Goal: Check status: Check status

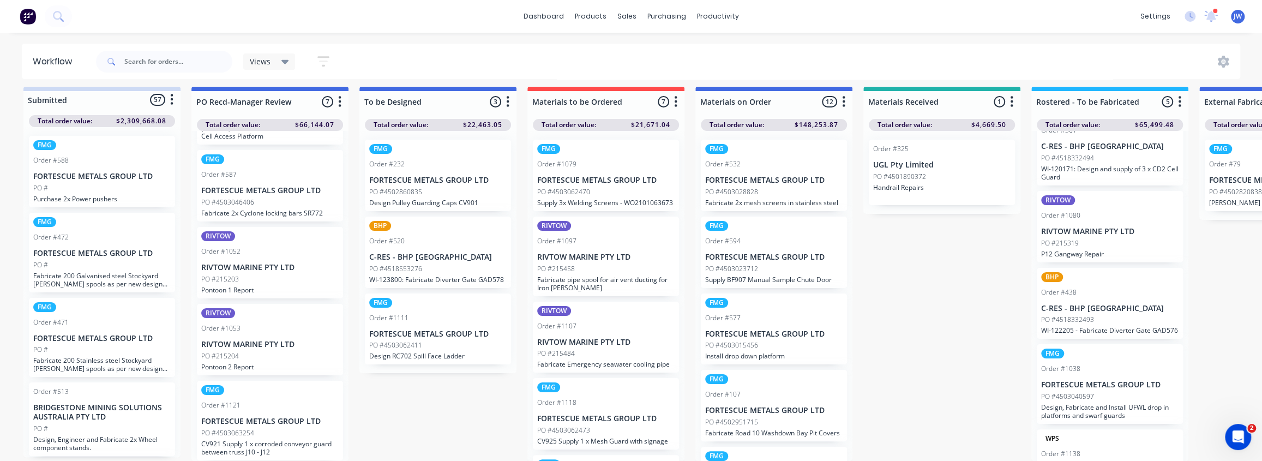
scroll to position [49, 0]
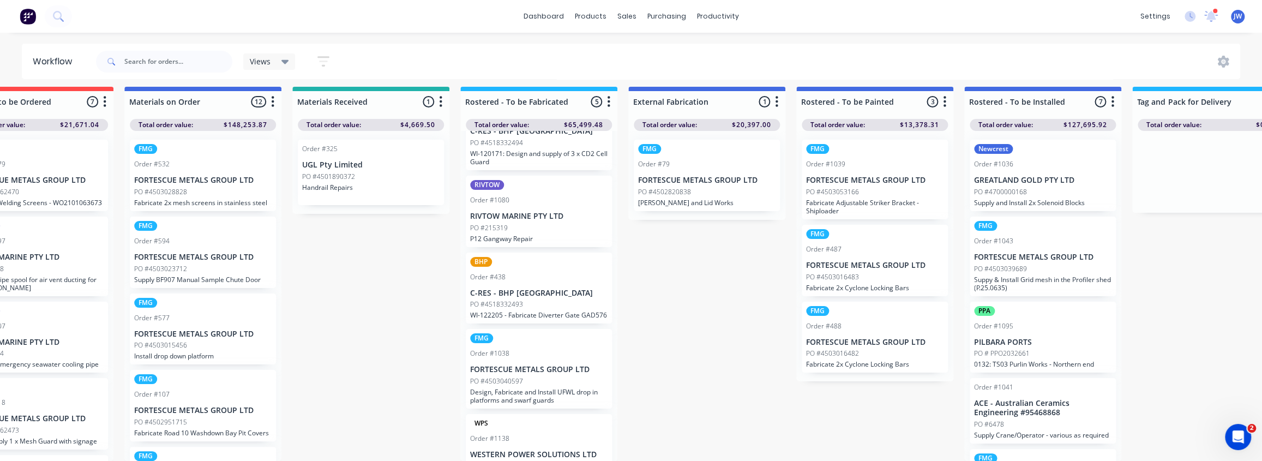
drag, startPoint x: 940, startPoint y: 266, endPoint x: 996, endPoint y: 265, distance: 56.2
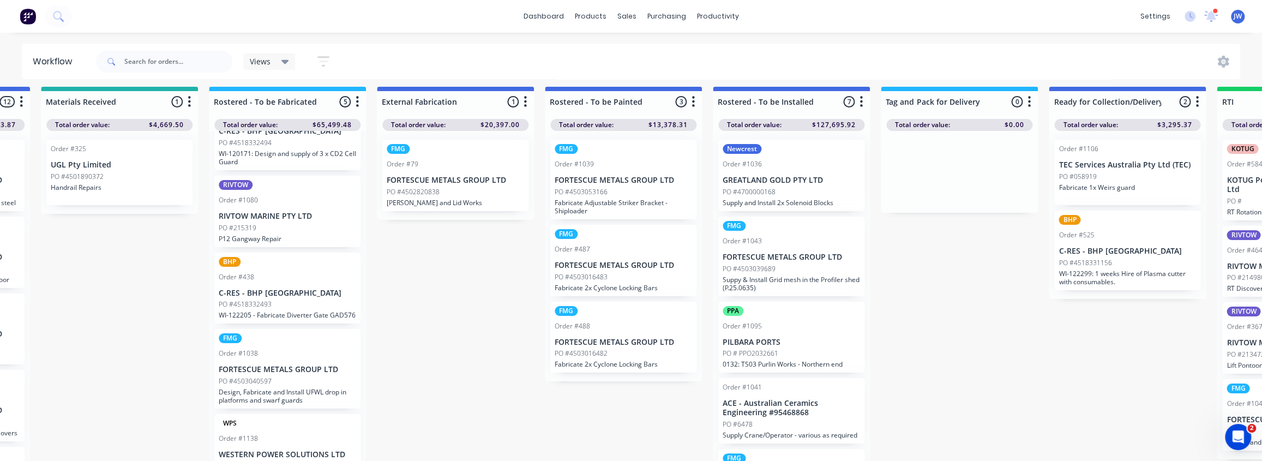
drag, startPoint x: 1007, startPoint y: 266, endPoint x: 1040, endPoint y: 266, distance: 33.3
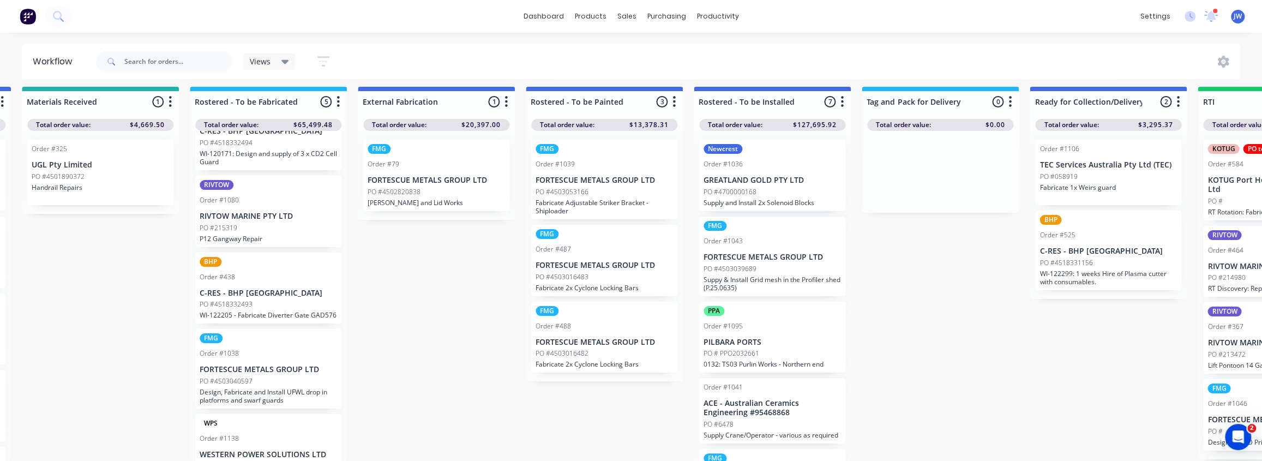
scroll to position [1, 842]
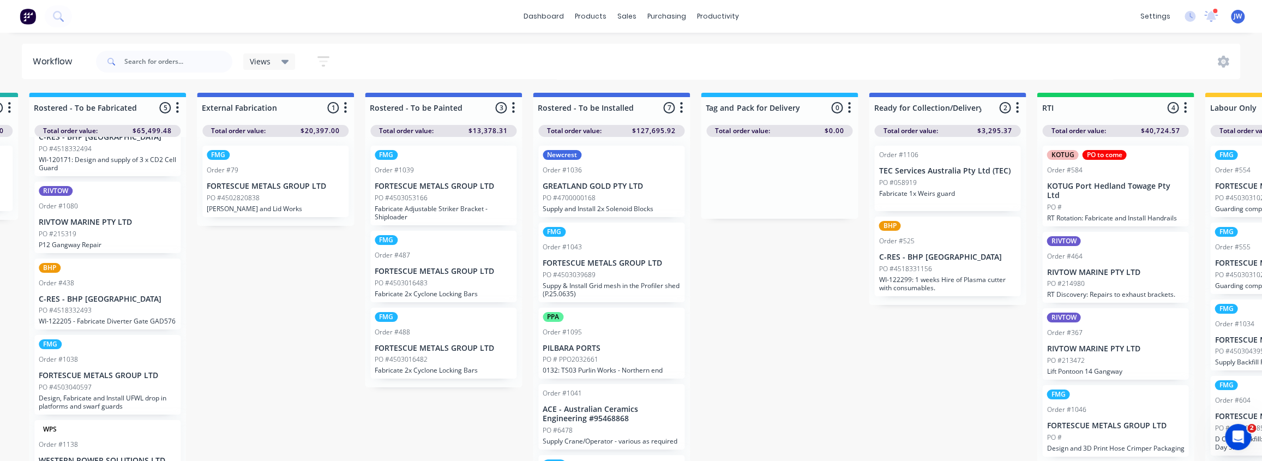
drag, startPoint x: 955, startPoint y: 222, endPoint x: 977, endPoint y: 222, distance: 21.8
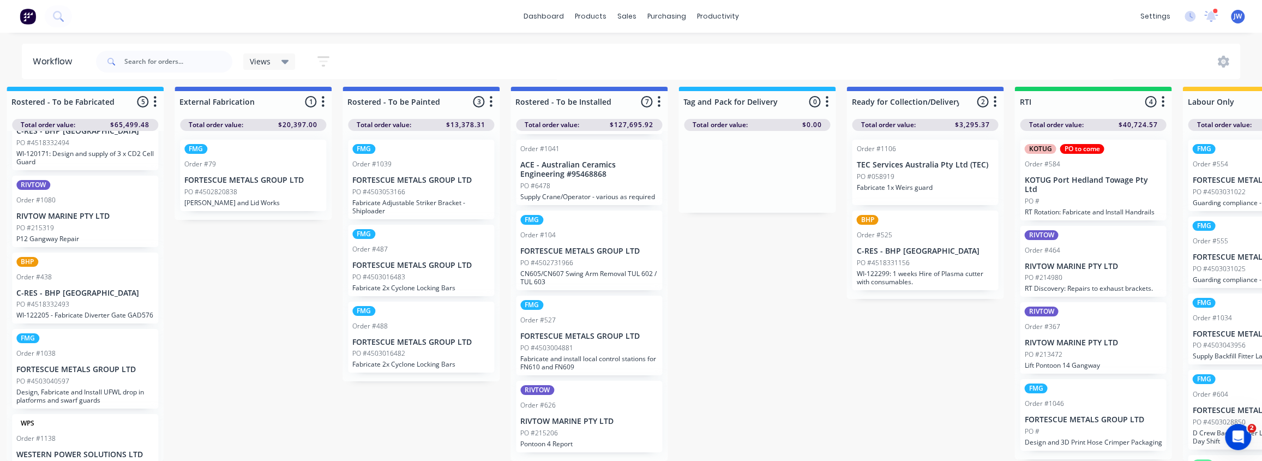
scroll to position [3, 1025]
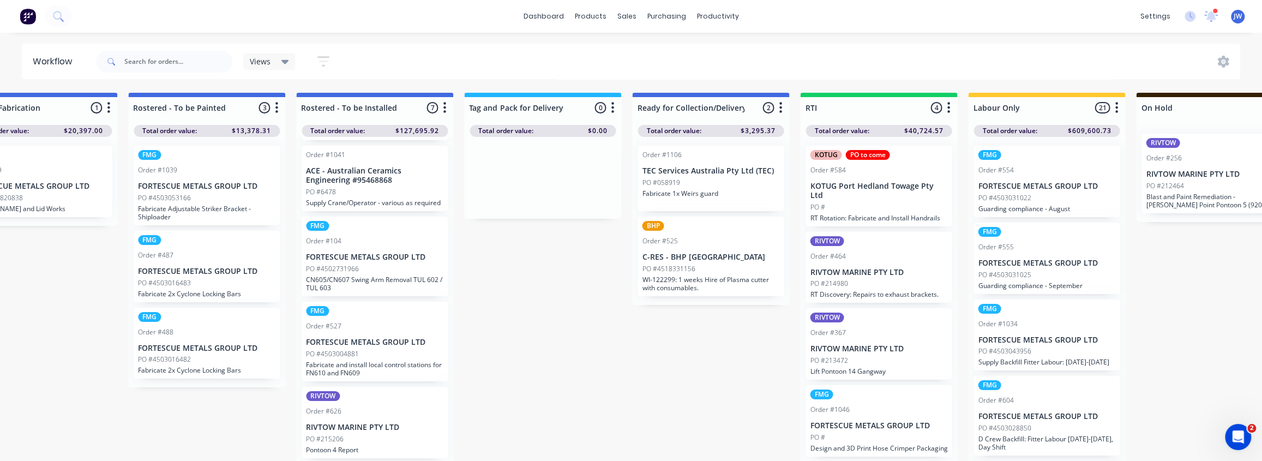
drag, startPoint x: 859, startPoint y: 316, endPoint x: 932, endPoint y: 319, distance: 72.6
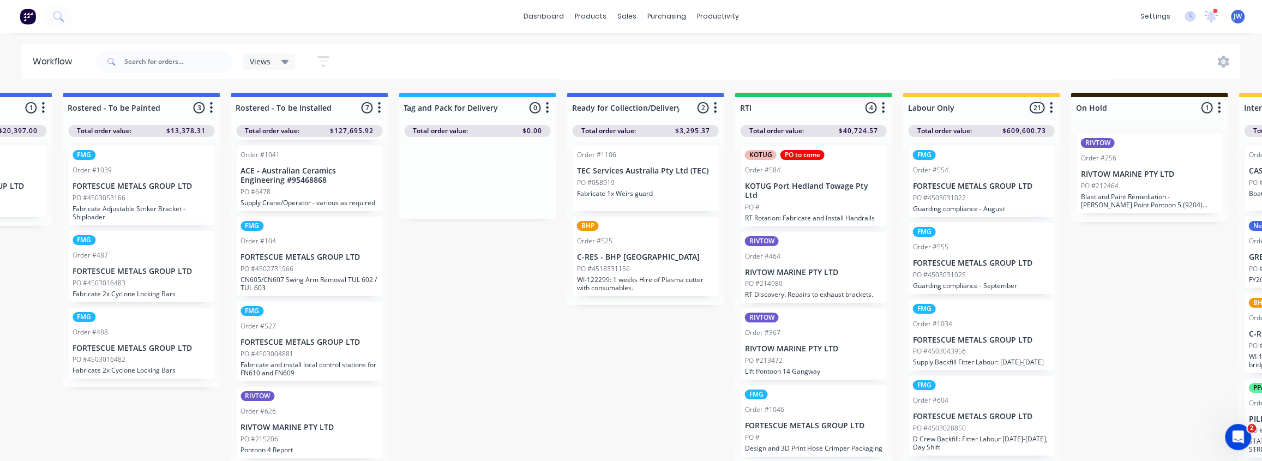
scroll to position [0, 1150]
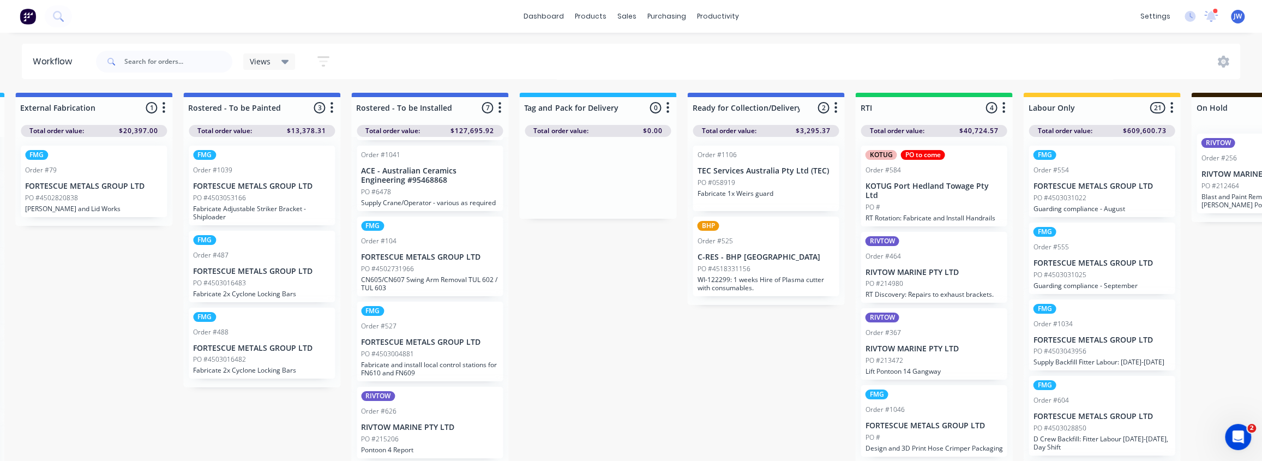
drag, startPoint x: 818, startPoint y: 327, endPoint x: 800, endPoint y: 328, distance: 18.6
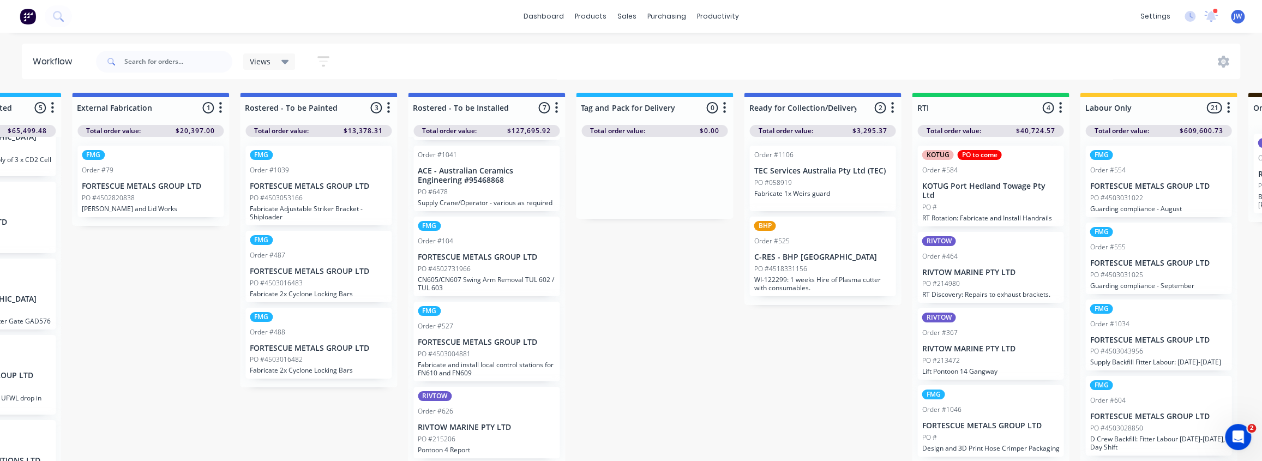
scroll to position [0, 1096]
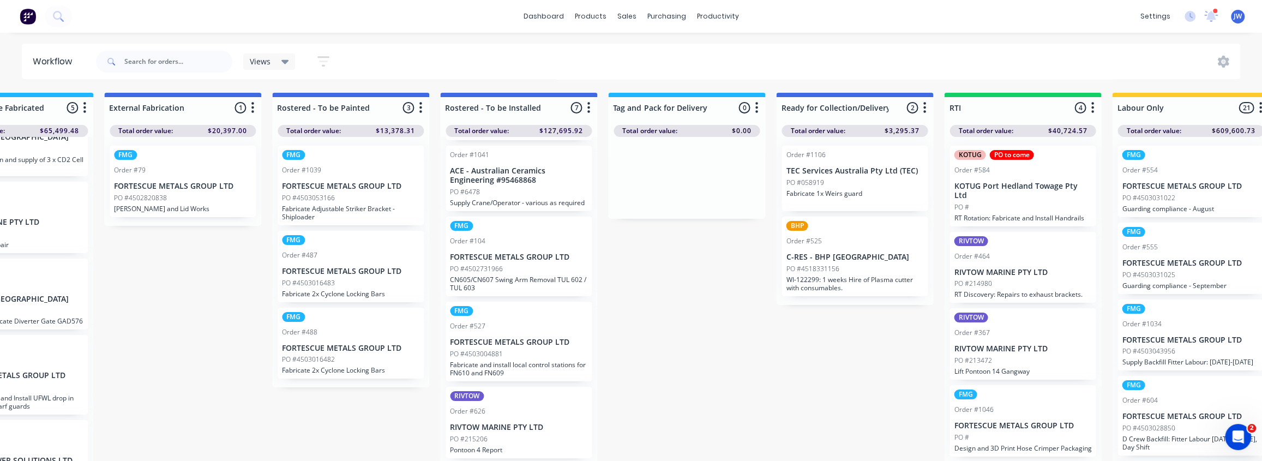
drag, startPoint x: 682, startPoint y: 331, endPoint x: 656, endPoint y: 327, distance: 26.5
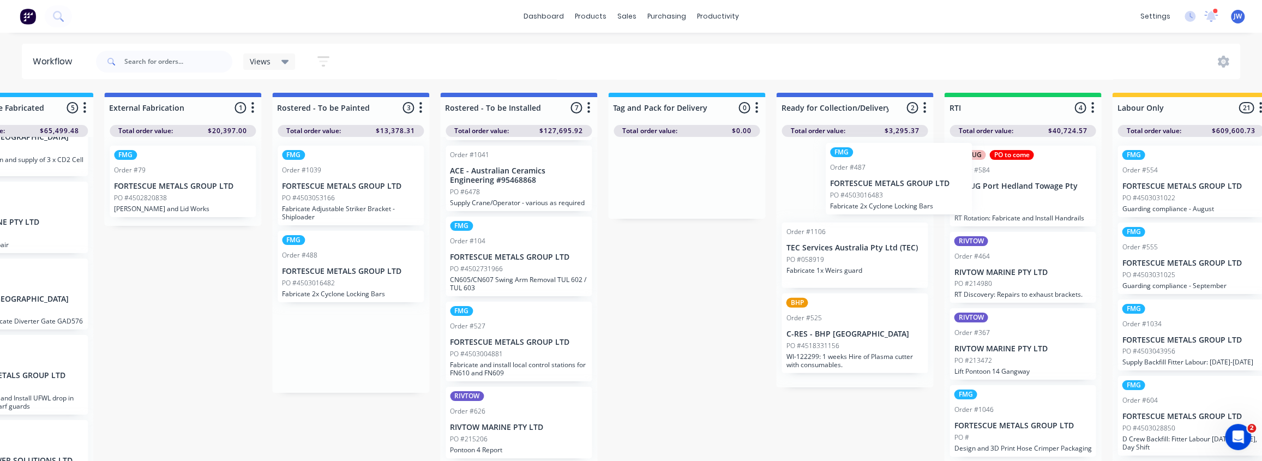
drag, startPoint x: 361, startPoint y: 279, endPoint x: 884, endPoint y: 190, distance: 530.8
click at [886, 190] on div "Submitted 57 Status colour #CDDAF4 hex #CDDAF4 Save Cancel Summaries Total orde…" at bounding box center [359, 280] width 2927 height 374
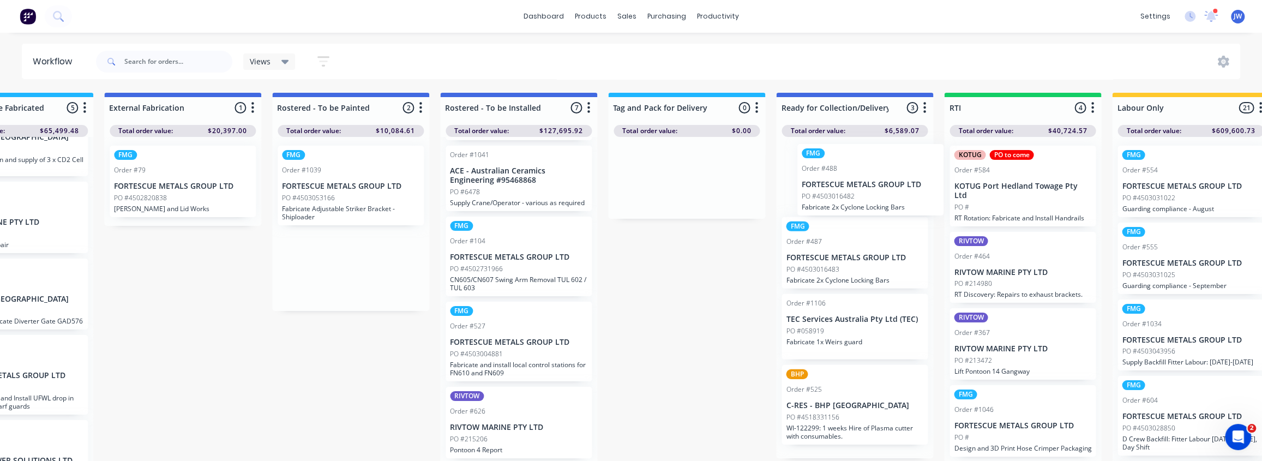
drag, startPoint x: 366, startPoint y: 279, endPoint x: 872, endPoint y: 191, distance: 513.3
click at [872, 191] on div "Submitted 57 Status colour #CDDAF4 hex #CDDAF4 Save Cancel Summaries Total orde…" at bounding box center [359, 280] width 2927 height 374
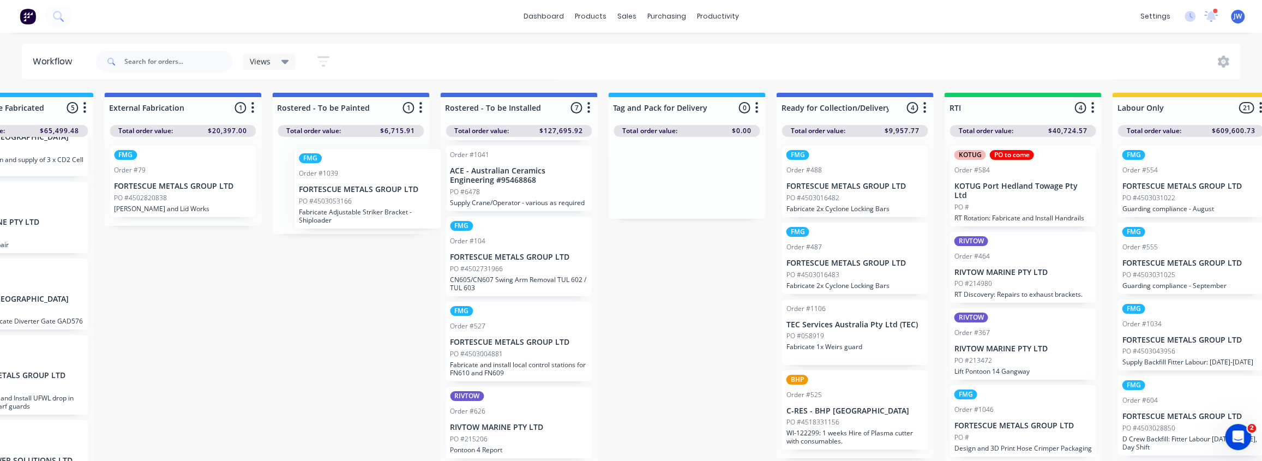
scroll to position [229, 0]
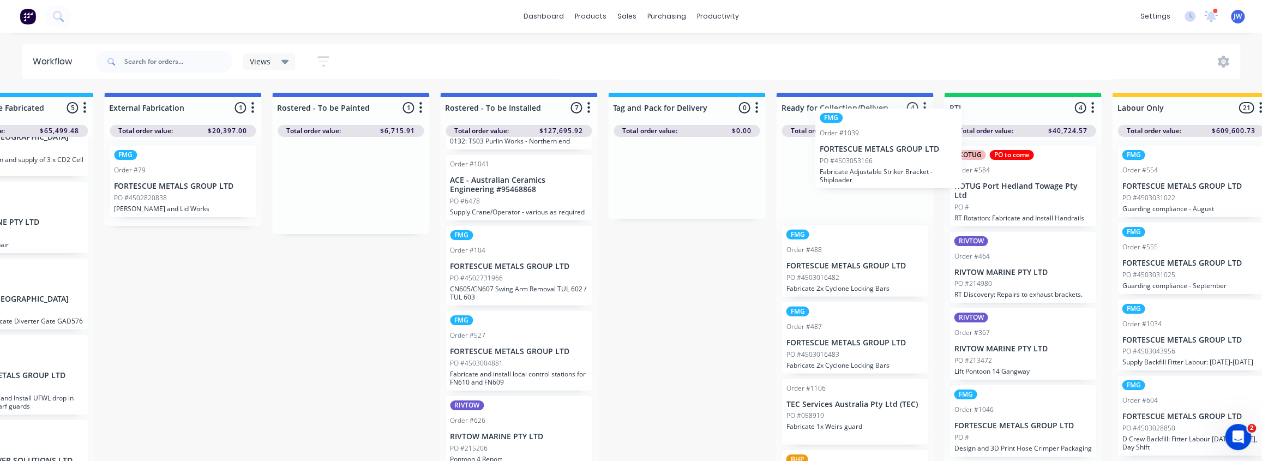
drag, startPoint x: 349, startPoint y: 173, endPoint x: 891, endPoint y: 139, distance: 543.4
click at [891, 139] on div "Submitted 57 Status colour #CDDAF4 hex #CDDAF4 Save Cancel Summaries Total orde…" at bounding box center [359, 280] width 2927 height 374
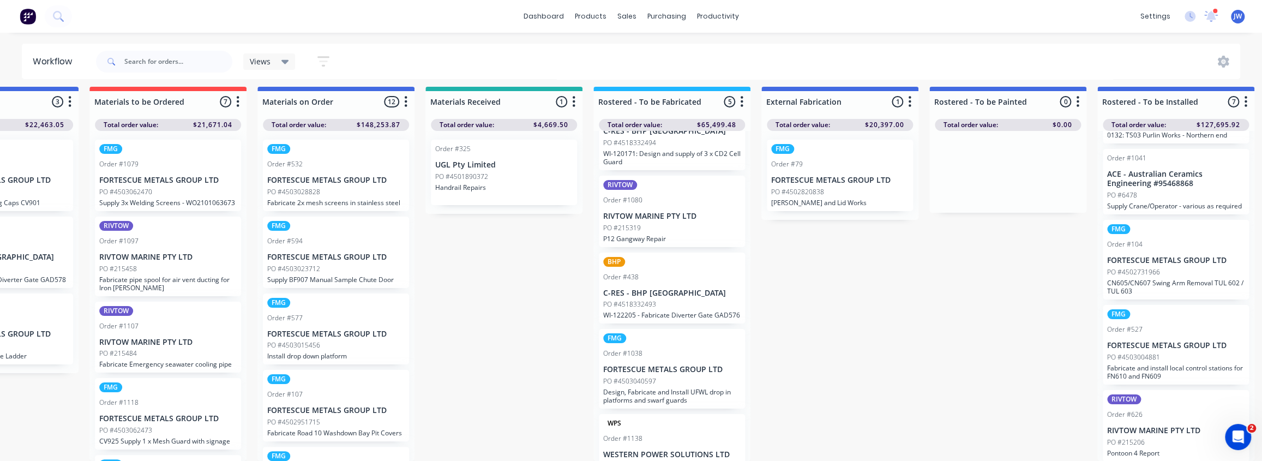
scroll to position [13, 273]
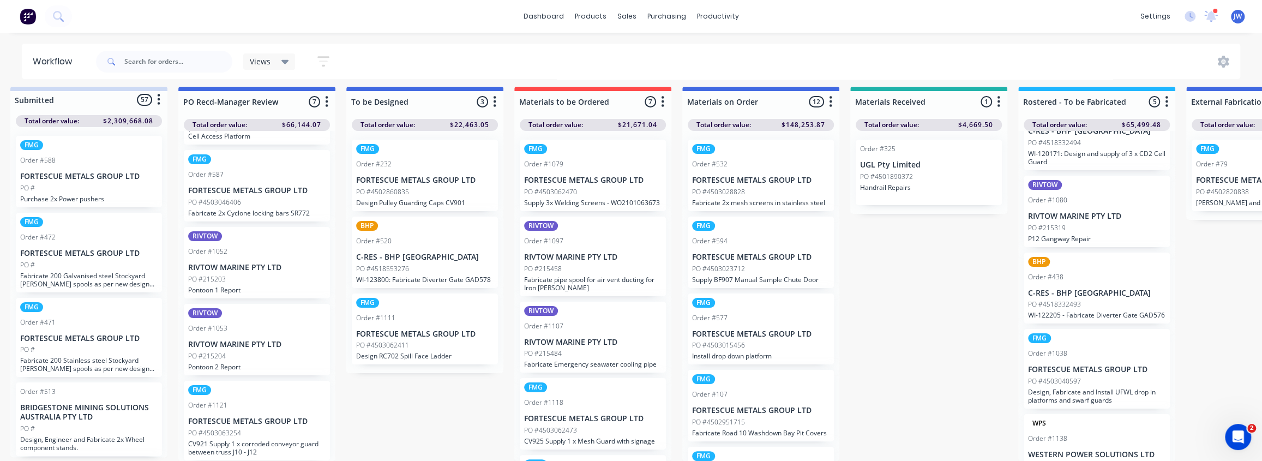
drag, startPoint x: 316, startPoint y: 285, endPoint x: 182, endPoint y: 310, distance: 136.5
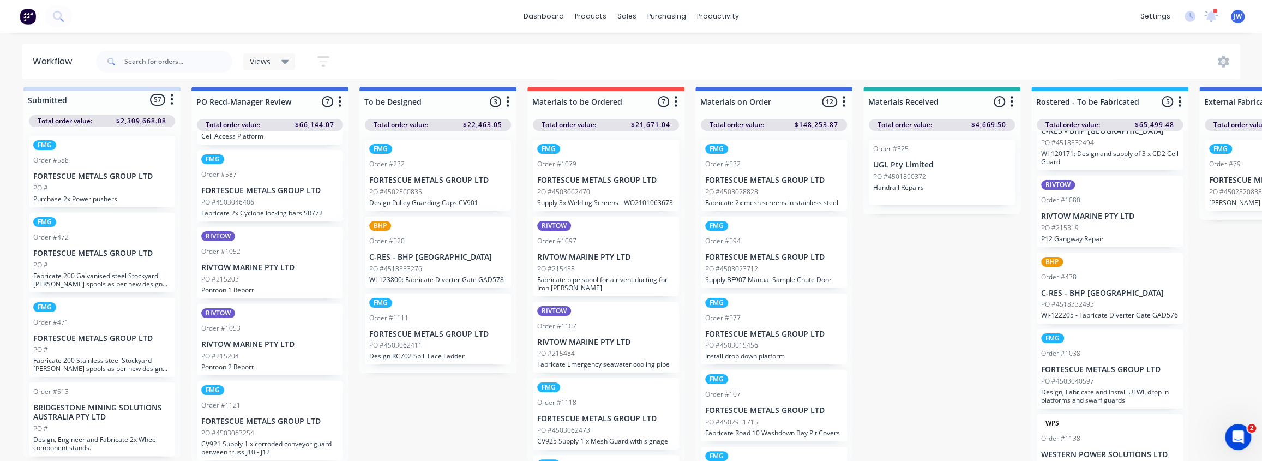
scroll to position [13, 0]
click at [286, 440] on p "CV921 Supply 1 x corroded conveyor guard between truss J10 - J12" at bounding box center [269, 448] width 137 height 16
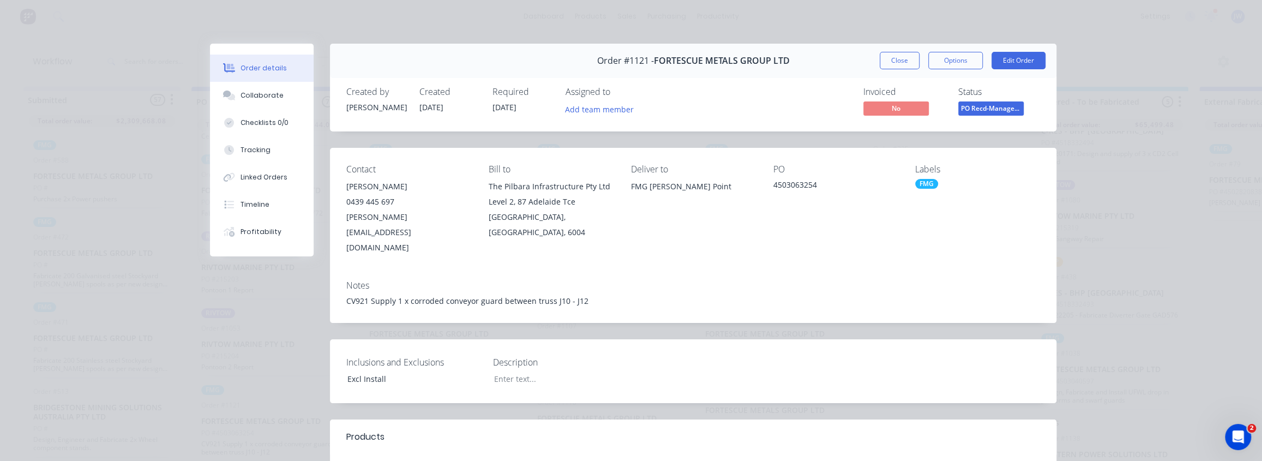
click at [245, 76] on button "Order details" at bounding box center [262, 68] width 104 height 27
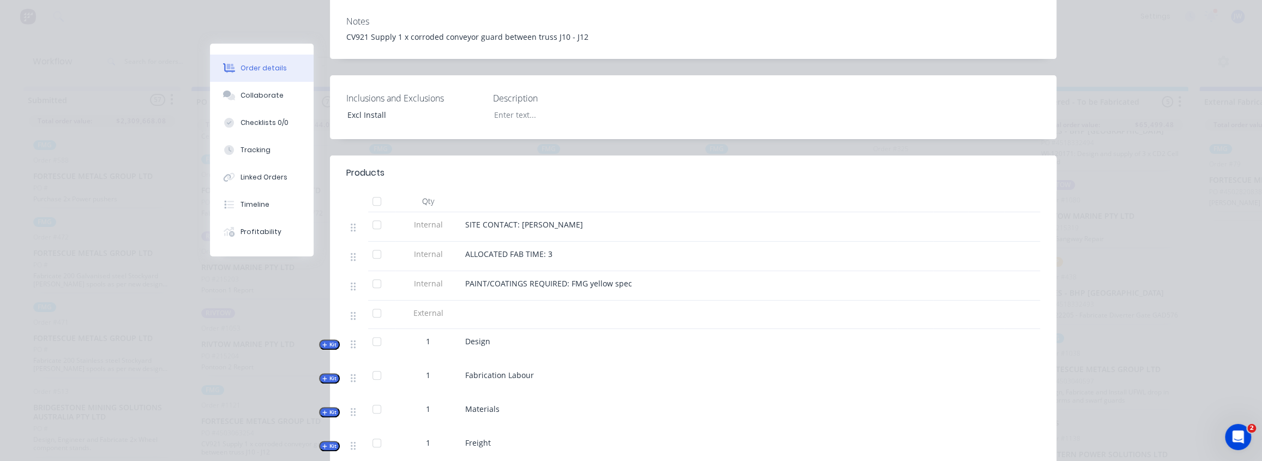
scroll to position [297, 0]
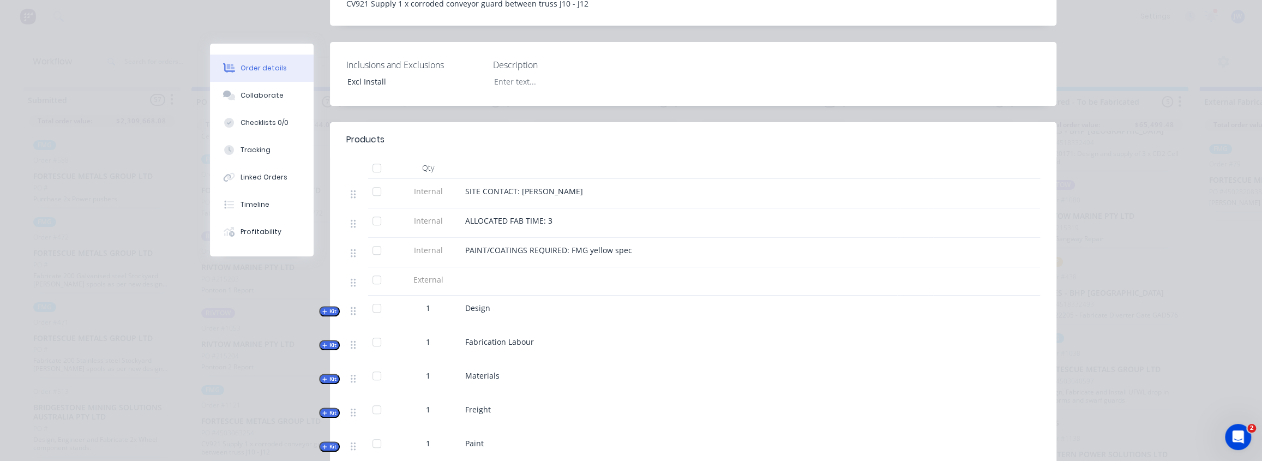
click at [325, 375] on span "Kit" at bounding box center [329, 379] width 14 height 8
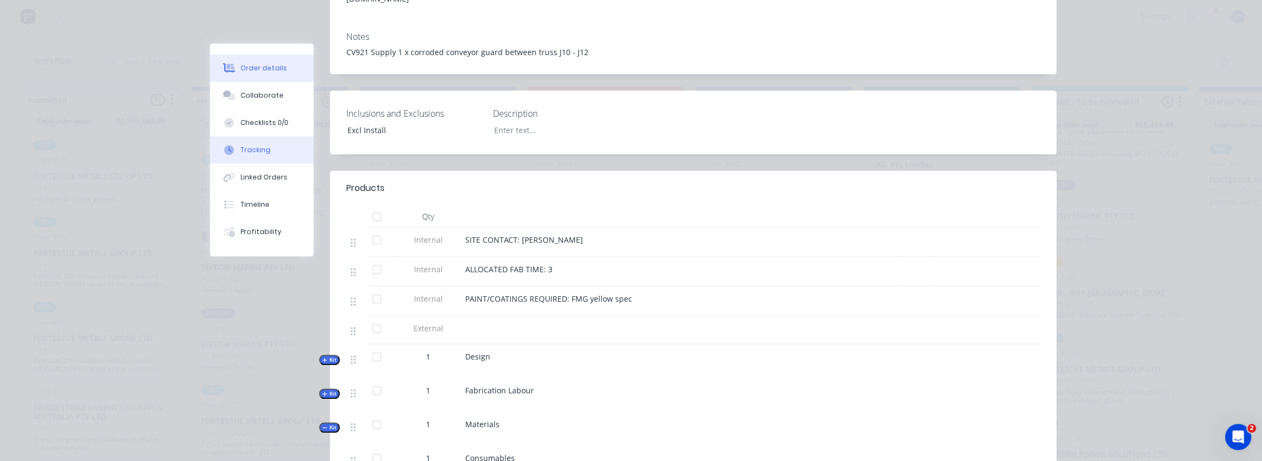
scroll to position [248, 0]
click at [262, 99] on div "Collaborate" at bounding box center [262, 96] width 43 height 10
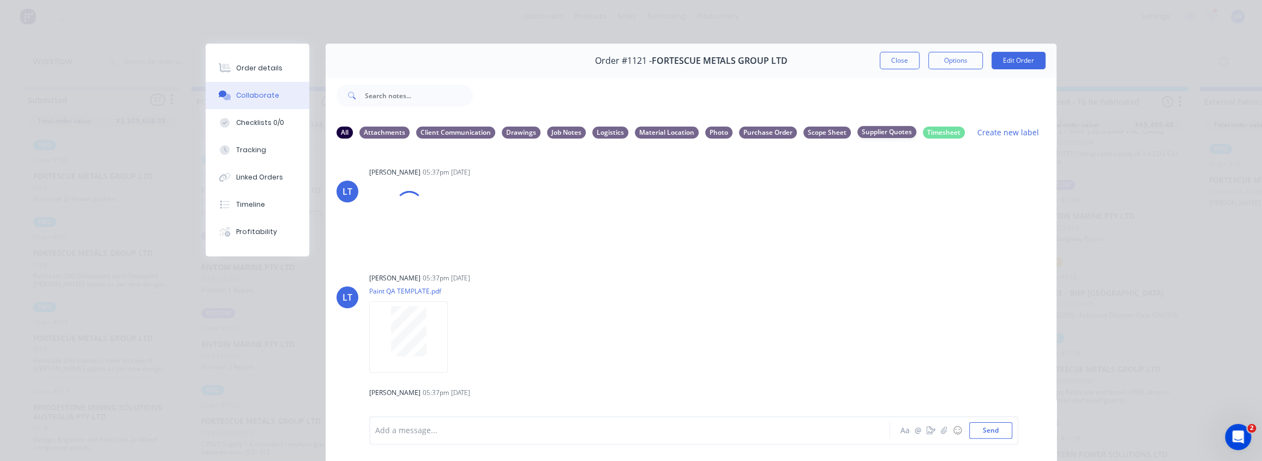
click at [876, 128] on div "Supplier Quotes" at bounding box center [887, 132] width 59 height 12
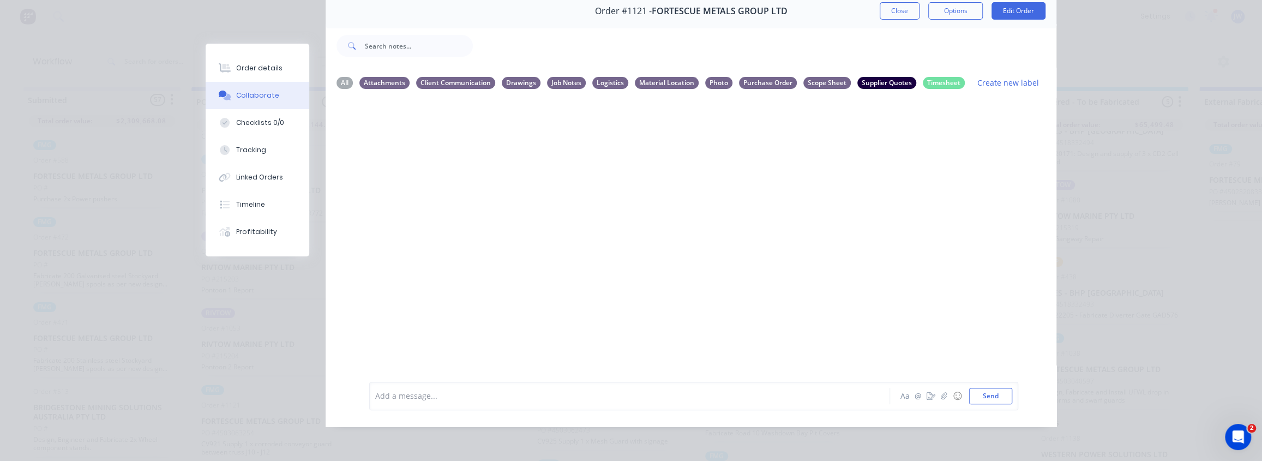
scroll to position [56, 0]
click at [241, 63] on div "Order details" at bounding box center [259, 68] width 46 height 10
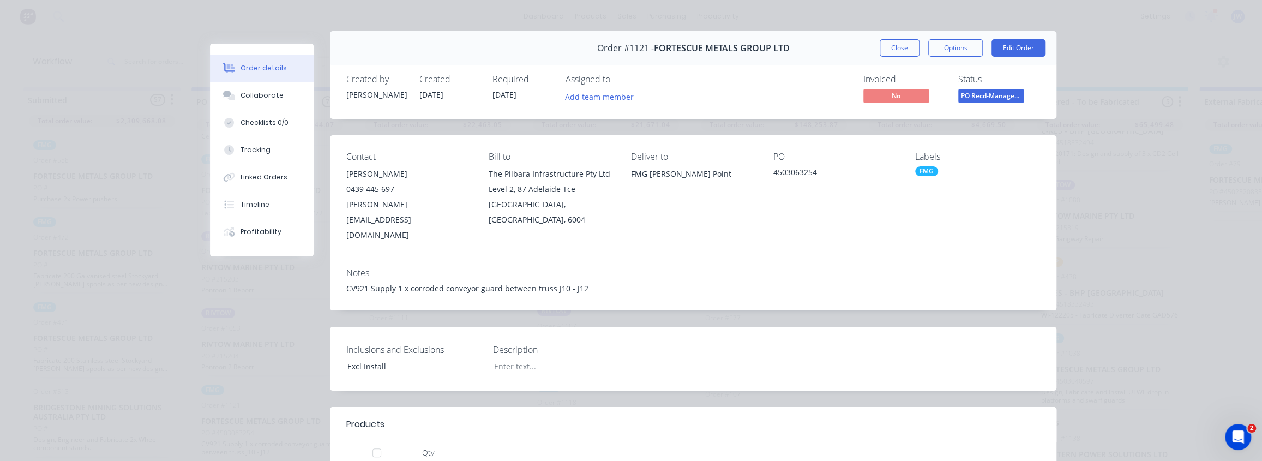
scroll to position [0, 0]
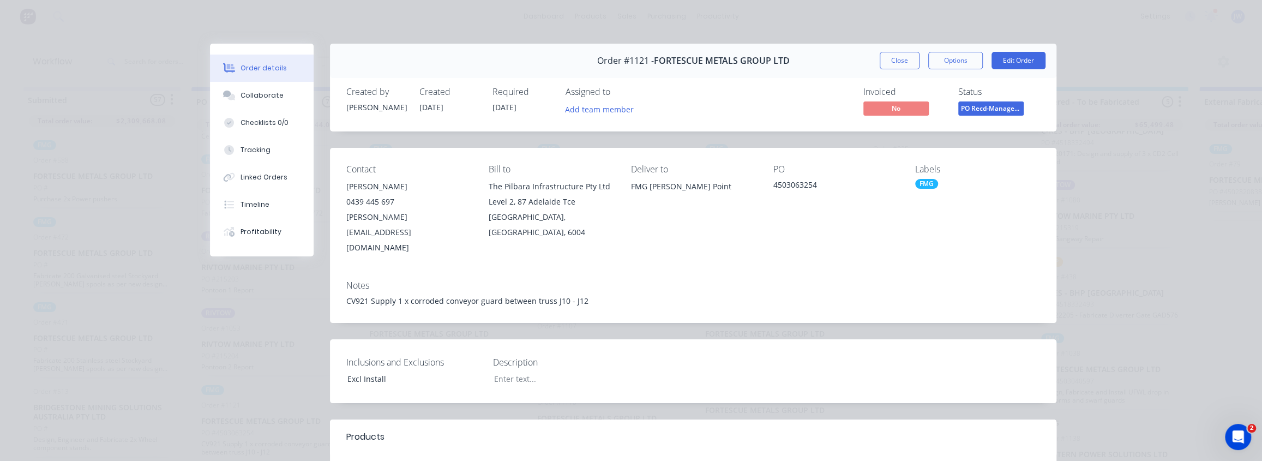
click at [985, 111] on span "PO Recd-Manager..." at bounding box center [991, 108] width 65 height 14
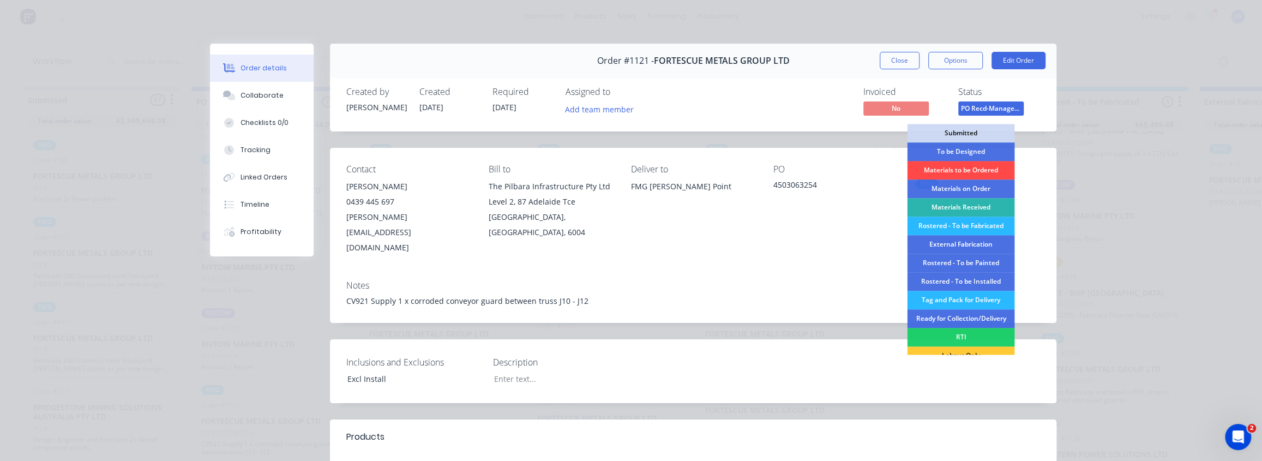
click at [960, 167] on div "Materials to be Ordered" at bounding box center [960, 170] width 107 height 19
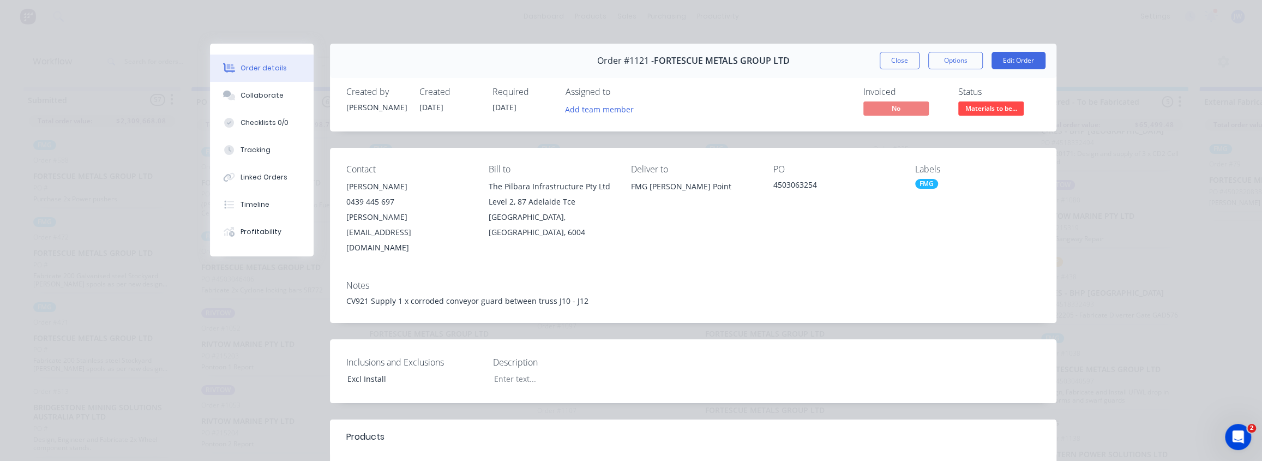
scroll to position [143, 0]
click at [895, 59] on button "Close" at bounding box center [900, 60] width 40 height 17
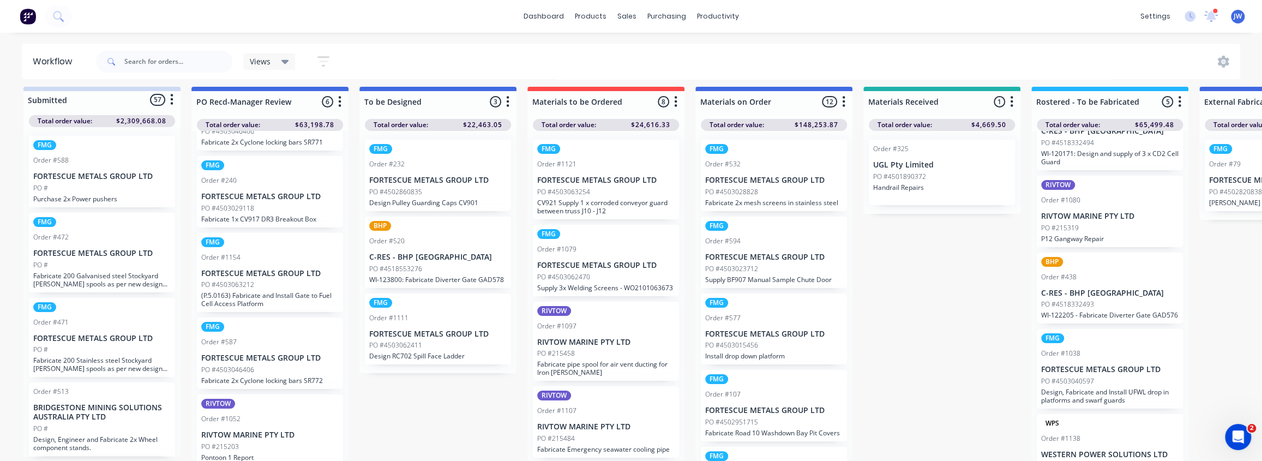
scroll to position [44, 0]
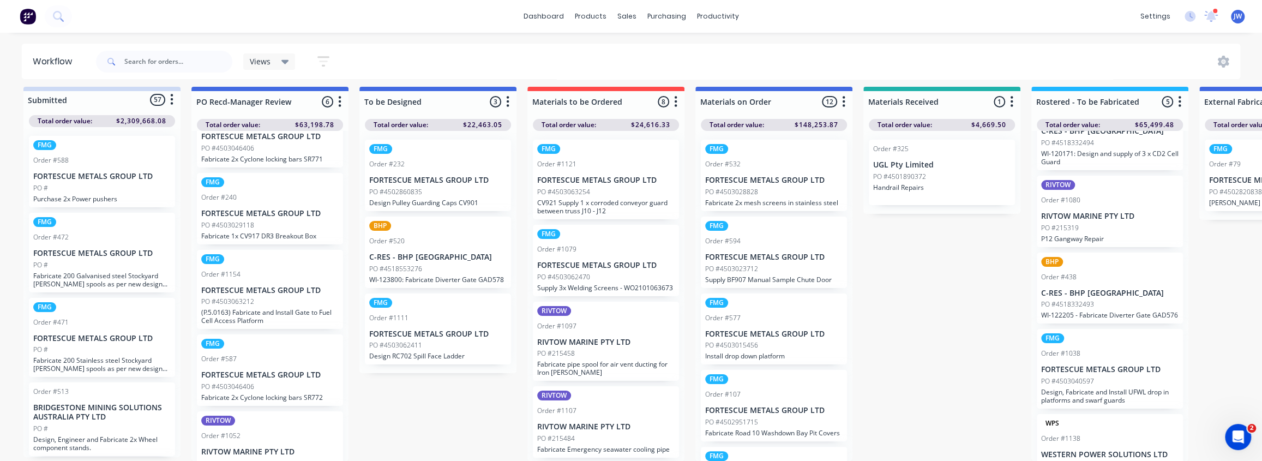
click at [295, 297] on div "PO #4503063212" at bounding box center [269, 302] width 137 height 10
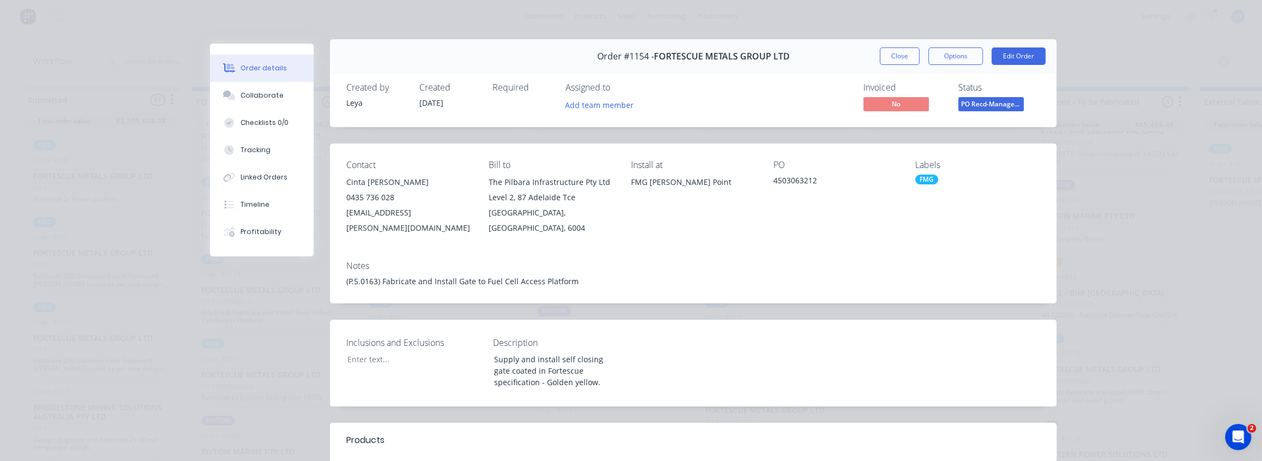
scroll to position [0, 0]
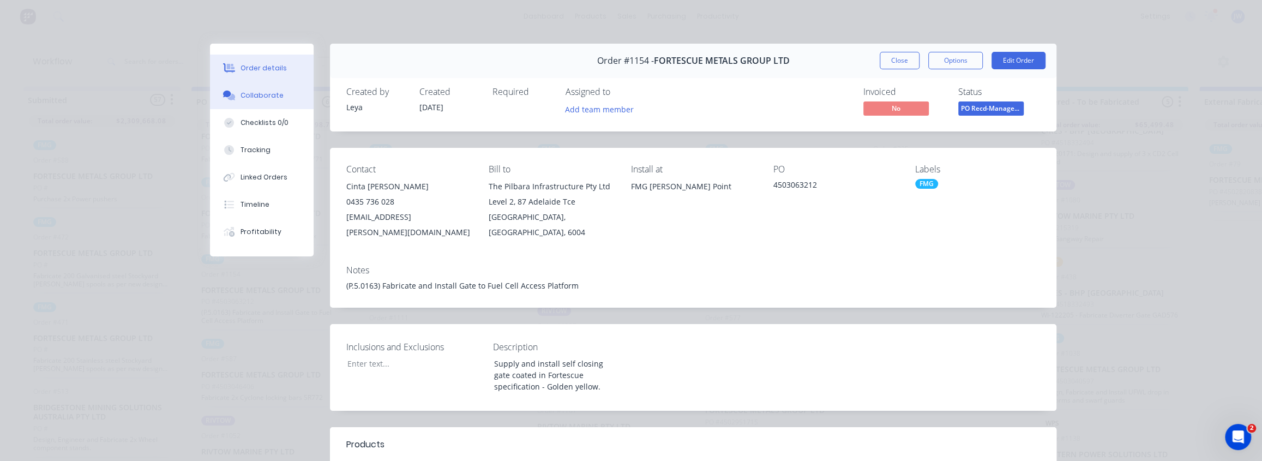
click at [242, 102] on button "Collaborate" at bounding box center [262, 95] width 104 height 27
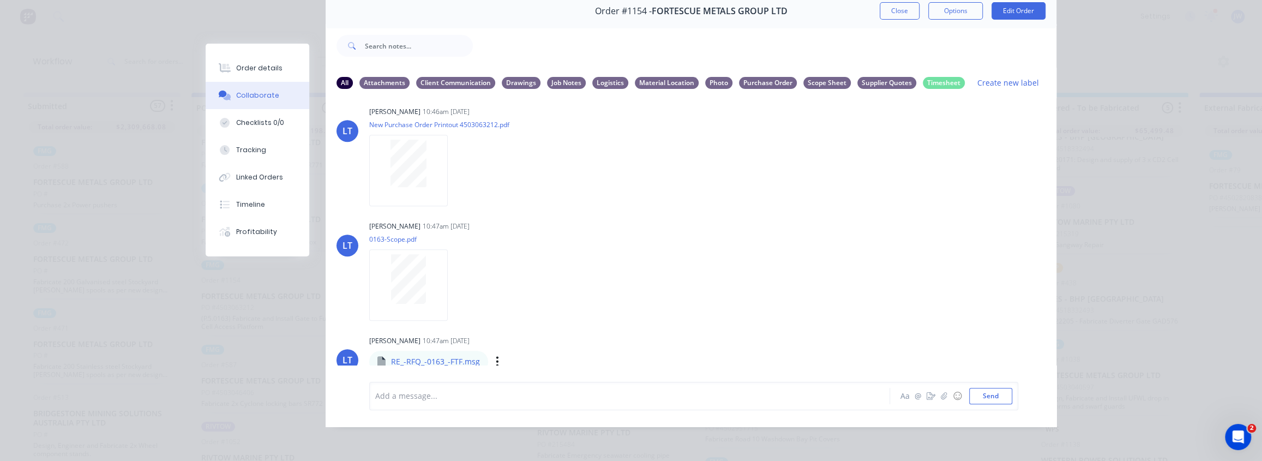
scroll to position [56, 0]
click at [398, 356] on p "RE_-RFQ_-0163_-FTF.msg" at bounding box center [435, 361] width 89 height 11
click at [496, 356] on icon "button" at bounding box center [497, 361] width 2 height 10
click at [530, 331] on button "Download" at bounding box center [569, 333] width 123 height 25
click at [58, 67] on div "Order details Collaborate Checklists 0/0 Tracking Linked Orders Timeline Profit…" at bounding box center [631, 230] width 1262 height 461
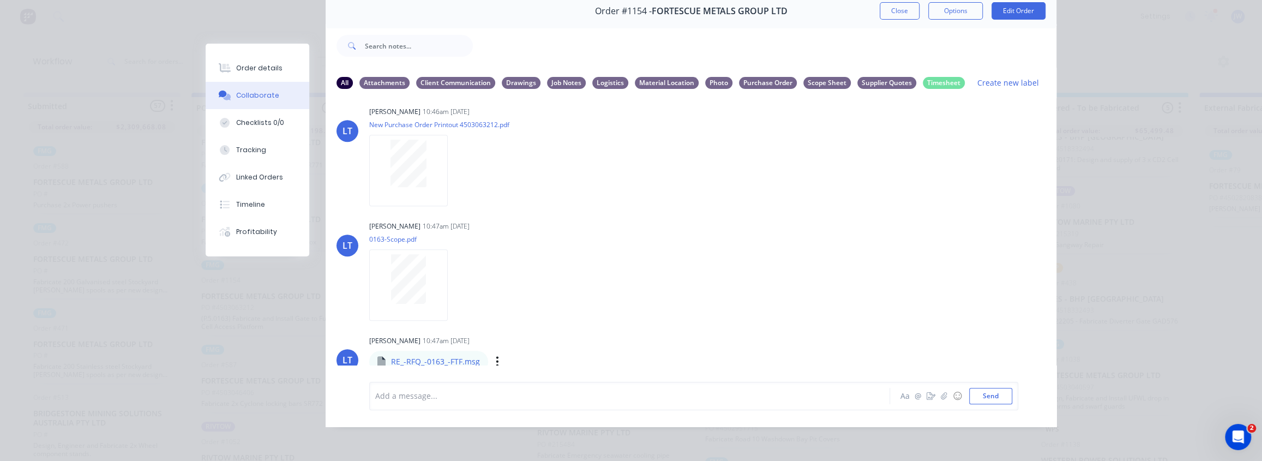
click at [234, 296] on div "Order #1154 - FORTESCUE METALS GROUP LTD Close Options Edit Order All Attachmen…" at bounding box center [631, 210] width 851 height 433
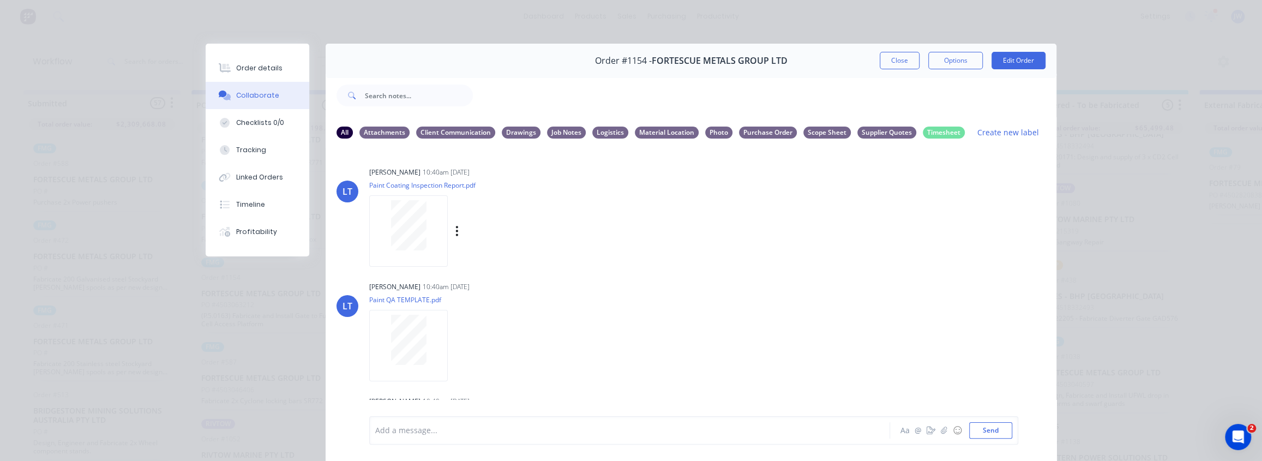
scroll to position [0, 0]
click at [244, 74] on button "Order details" at bounding box center [258, 68] width 104 height 27
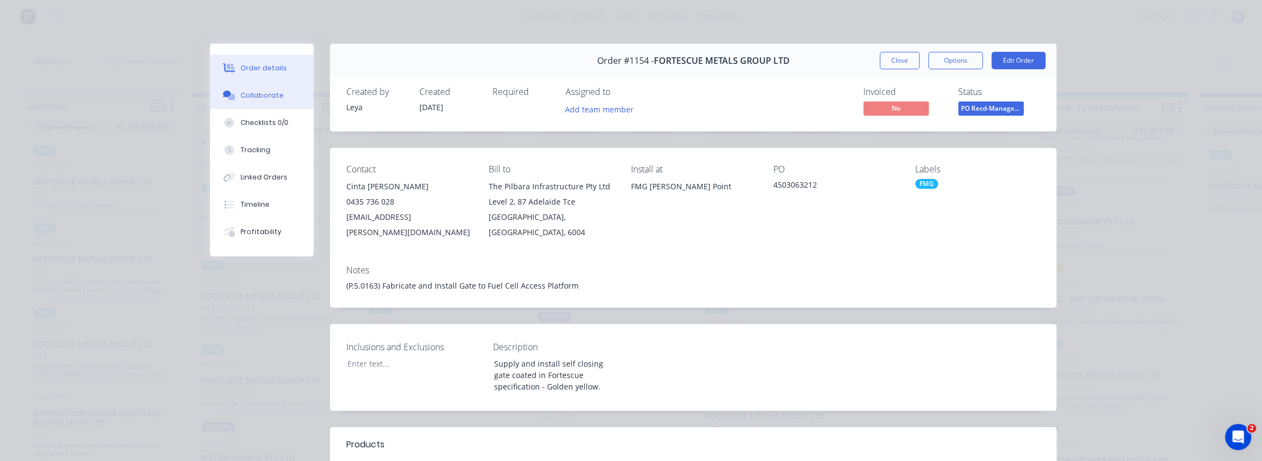
click at [243, 93] on div "Collaborate" at bounding box center [262, 96] width 43 height 10
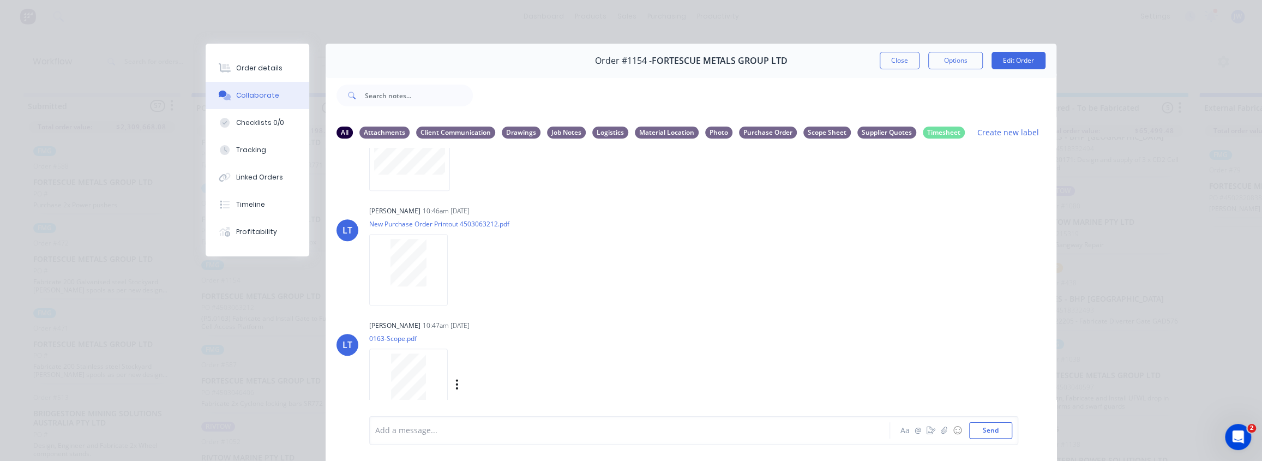
scroll to position [584, 0]
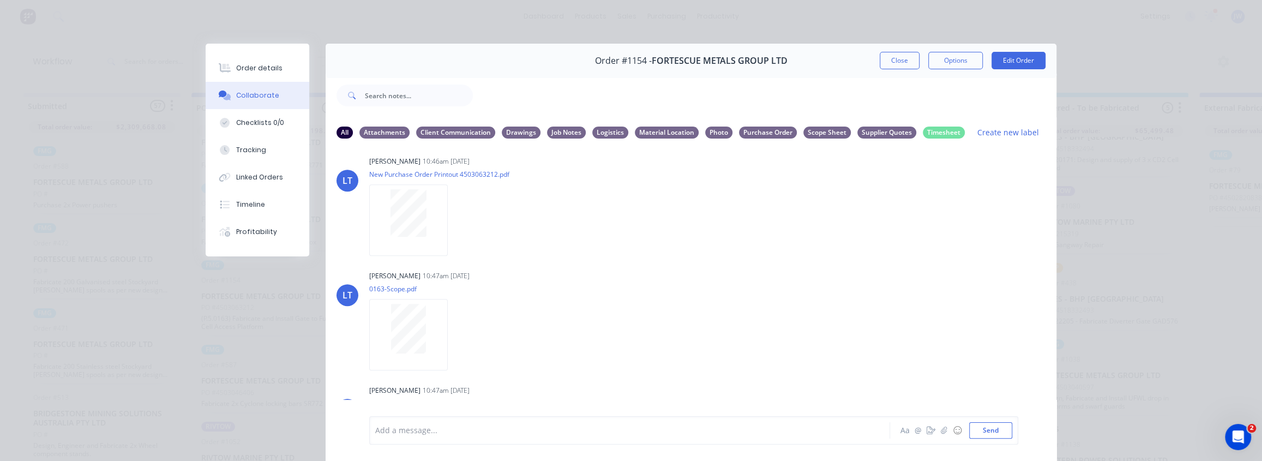
drag, startPoint x: 899, startPoint y: 60, endPoint x: 744, endPoint y: 135, distance: 171.5
click at [899, 60] on button "Close" at bounding box center [900, 60] width 40 height 17
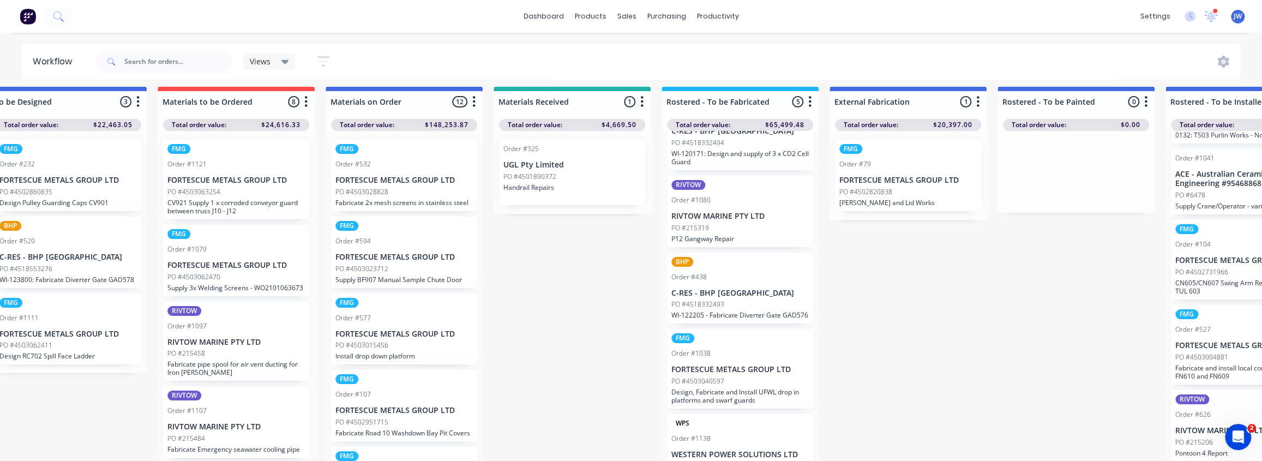
scroll to position [13, 661]
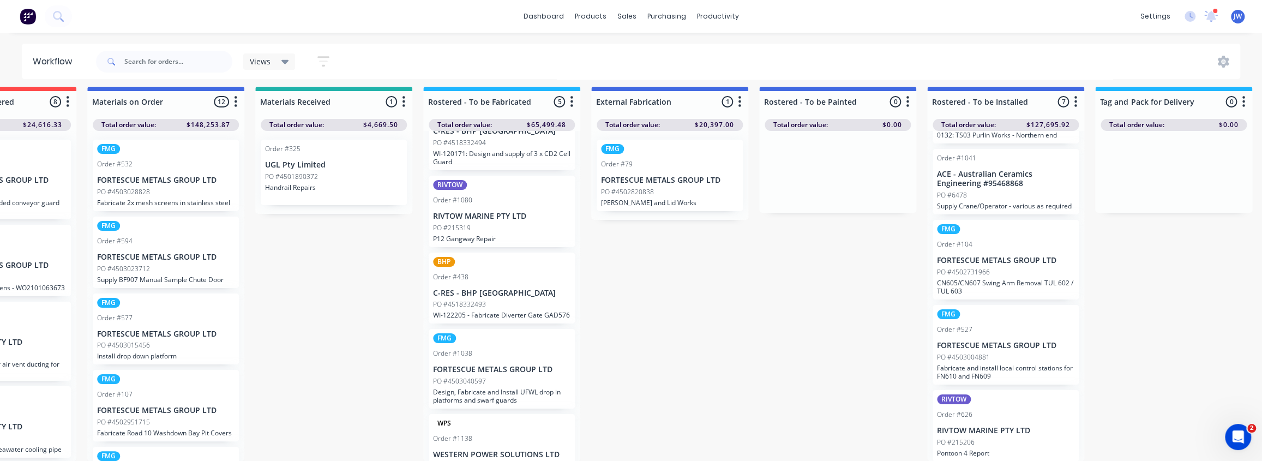
drag, startPoint x: 908, startPoint y: 256, endPoint x: 956, endPoint y: 252, distance: 47.6
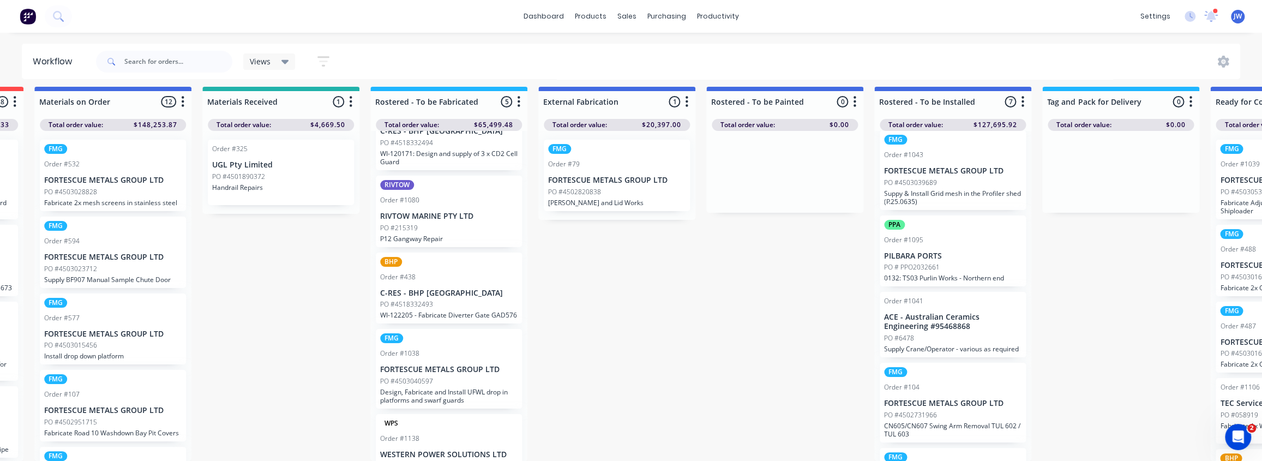
scroll to position [80, 0]
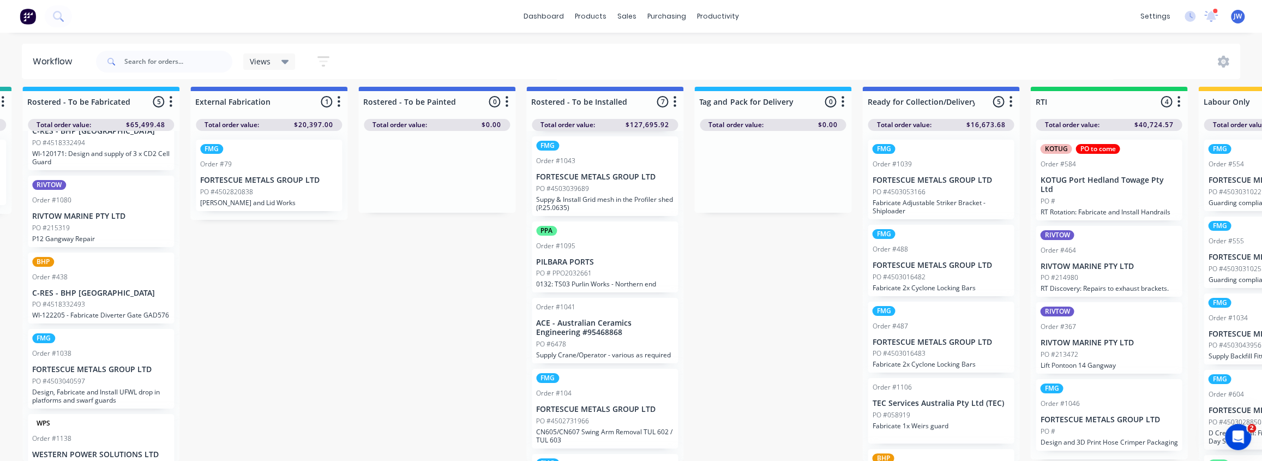
drag, startPoint x: 830, startPoint y: 262, endPoint x: 908, endPoint y: 262, distance: 78.6
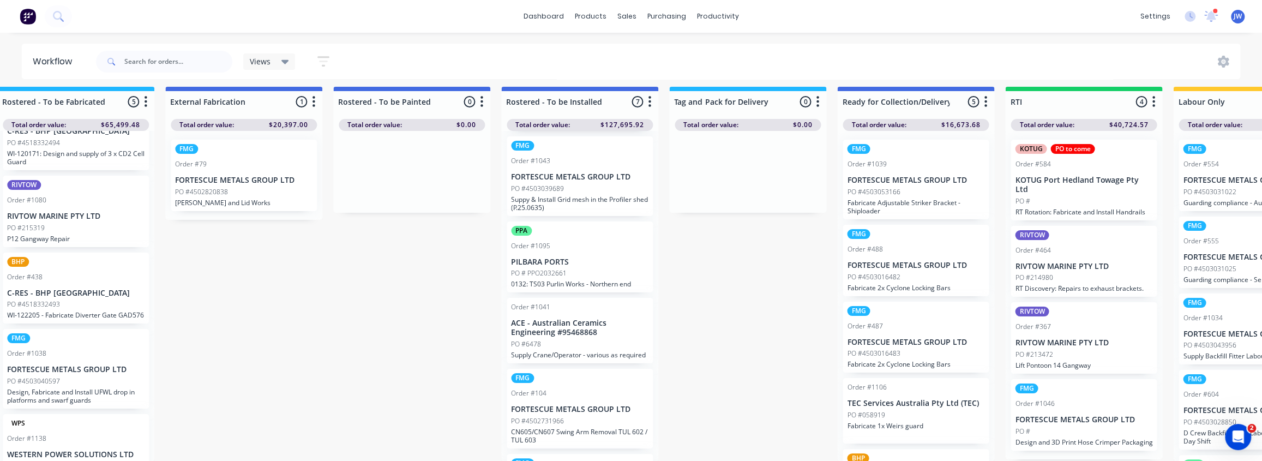
scroll to position [4, 1034]
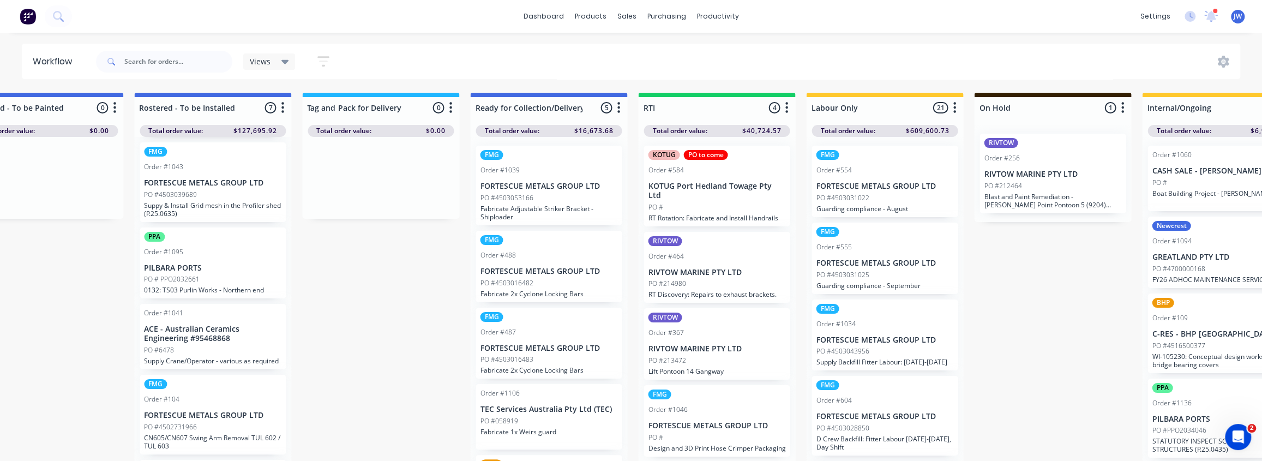
drag, startPoint x: 890, startPoint y: 284, endPoint x: 941, endPoint y: 283, distance: 51.3
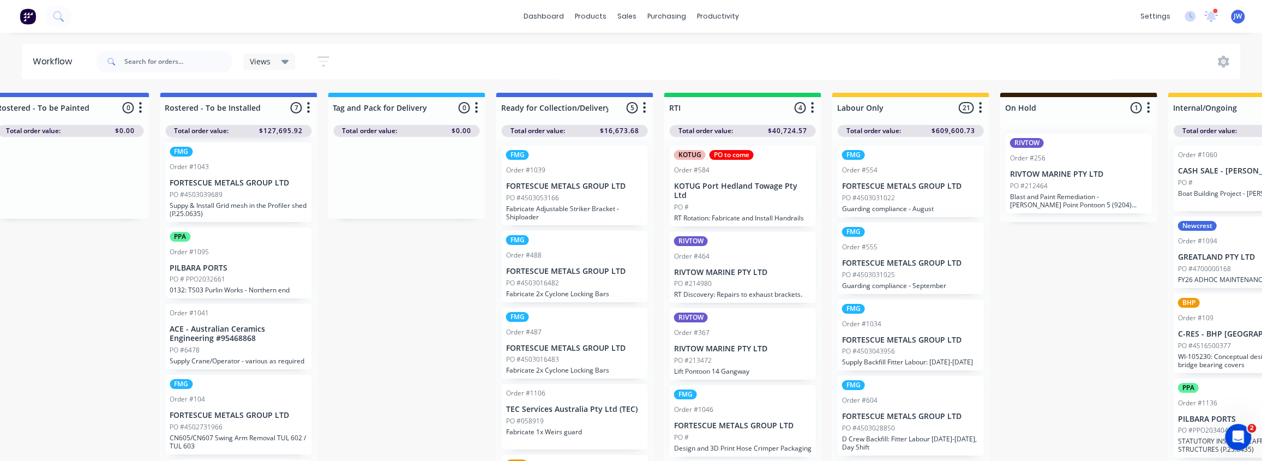
scroll to position [3, 312]
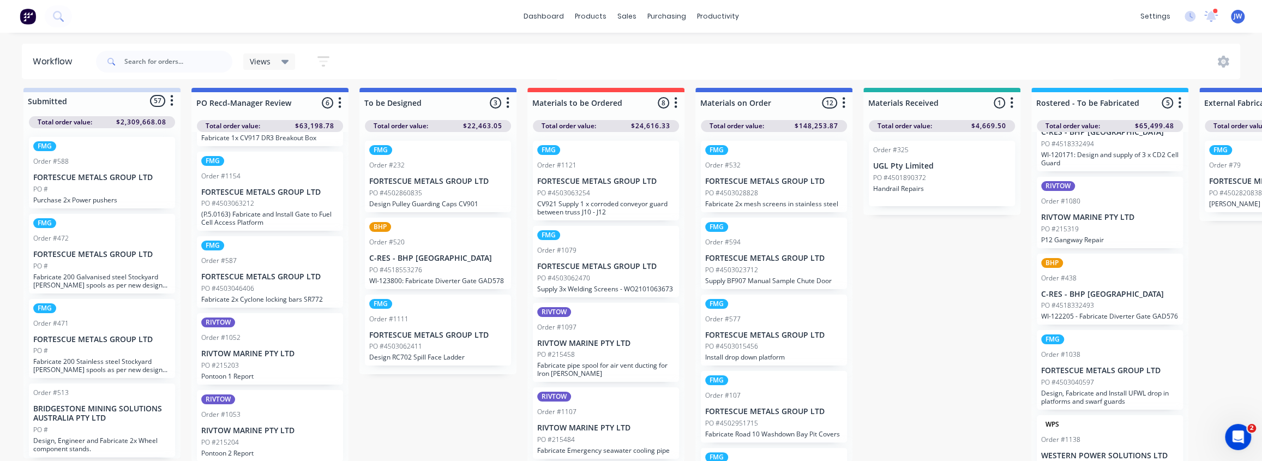
drag, startPoint x: 978, startPoint y: 278, endPoint x: 789, endPoint y: 290, distance: 189.1
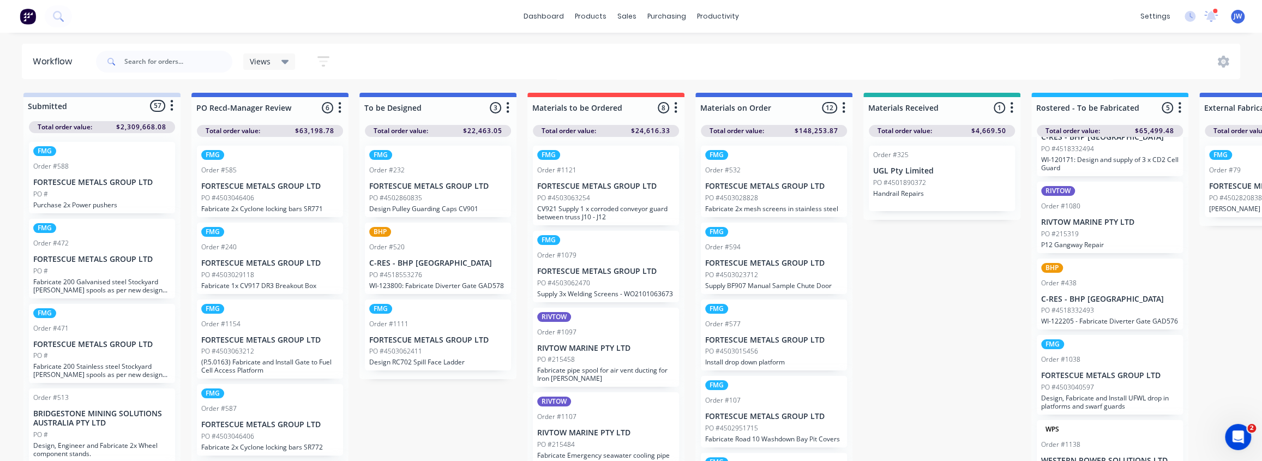
scroll to position [49, 0]
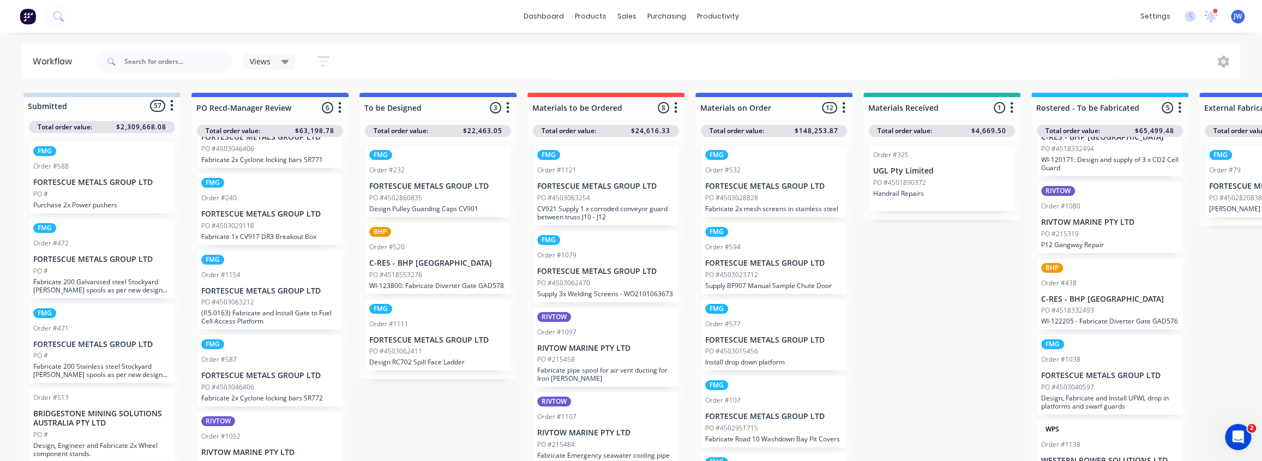
click at [293, 217] on p "FORTESCUE METALS GROUP LTD" at bounding box center [269, 213] width 137 height 9
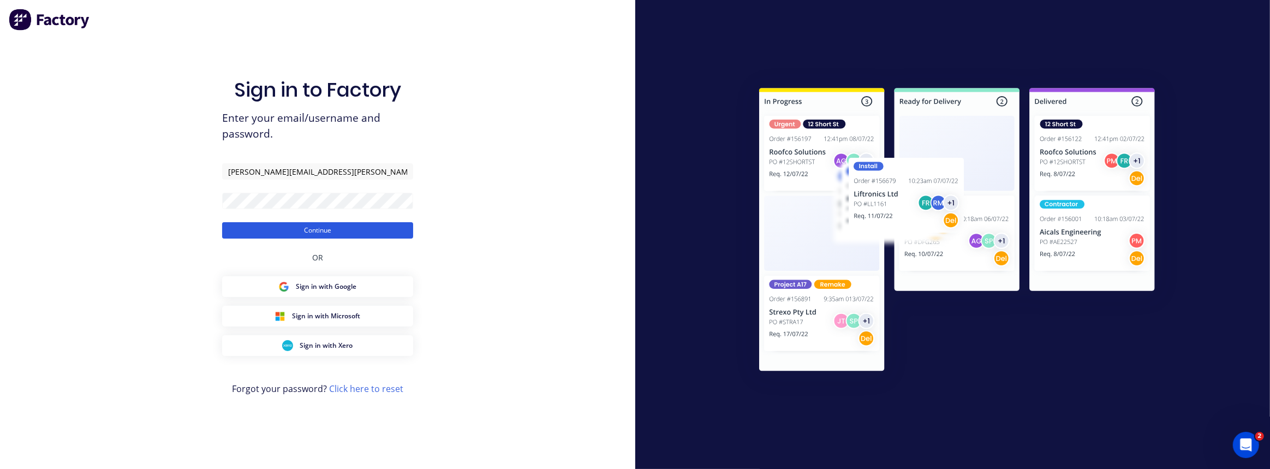
click at [351, 231] on button "Continue" at bounding box center [317, 230] width 191 height 16
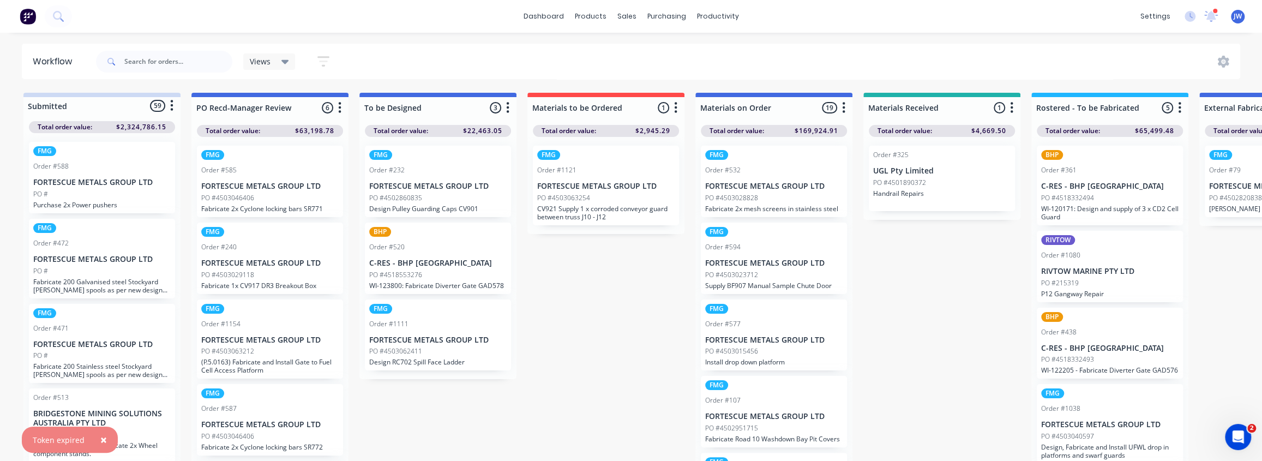
click at [259, 264] on p "FORTESCUE METALS GROUP LTD" at bounding box center [269, 263] width 137 height 9
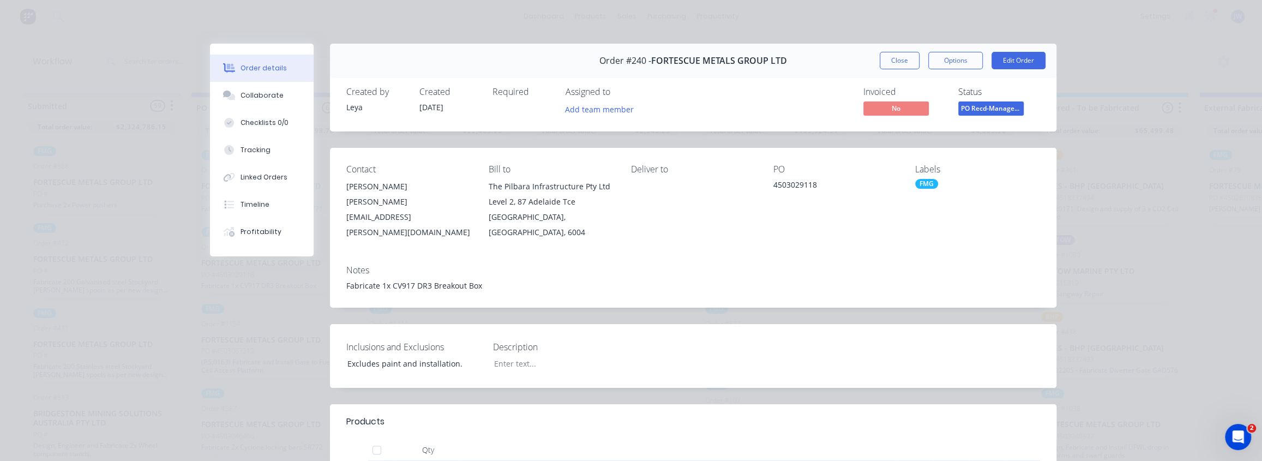
click at [968, 109] on span "PO Recd-Manager..." at bounding box center [991, 108] width 65 height 14
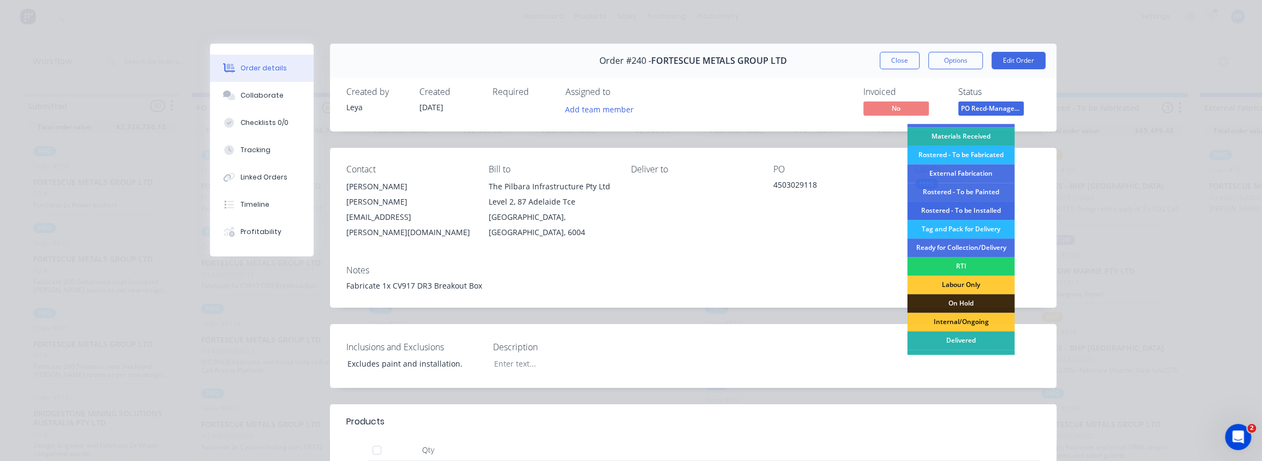
scroll to position [86, 0]
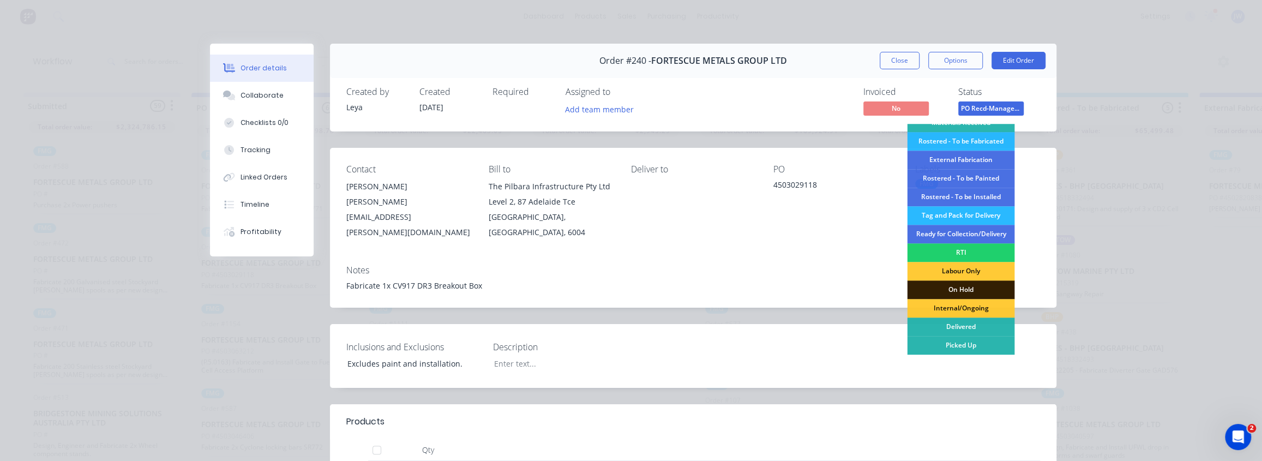
click at [957, 291] on div "On Hold" at bounding box center [960, 289] width 107 height 19
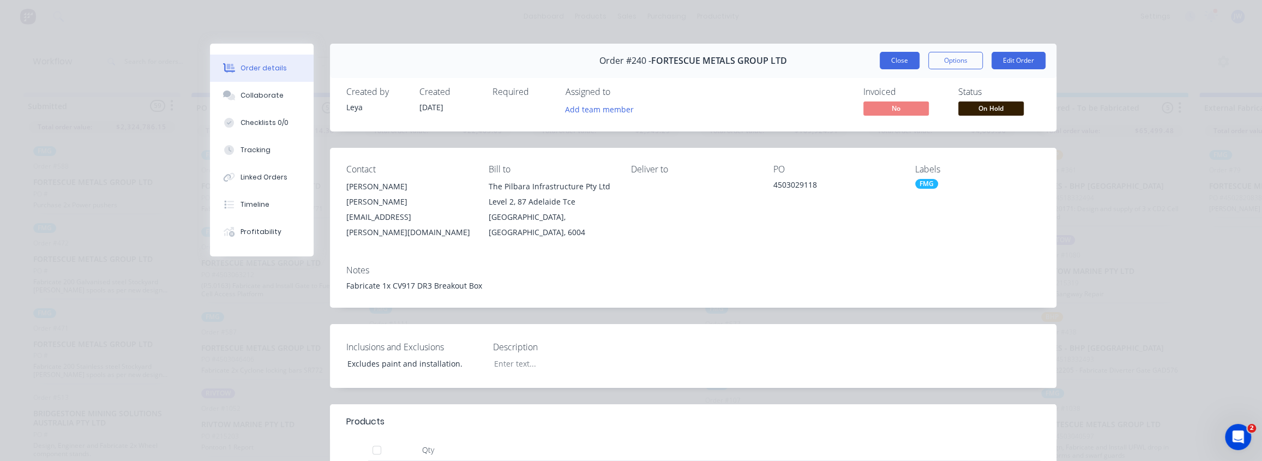
click at [897, 64] on button "Close" at bounding box center [900, 60] width 40 height 17
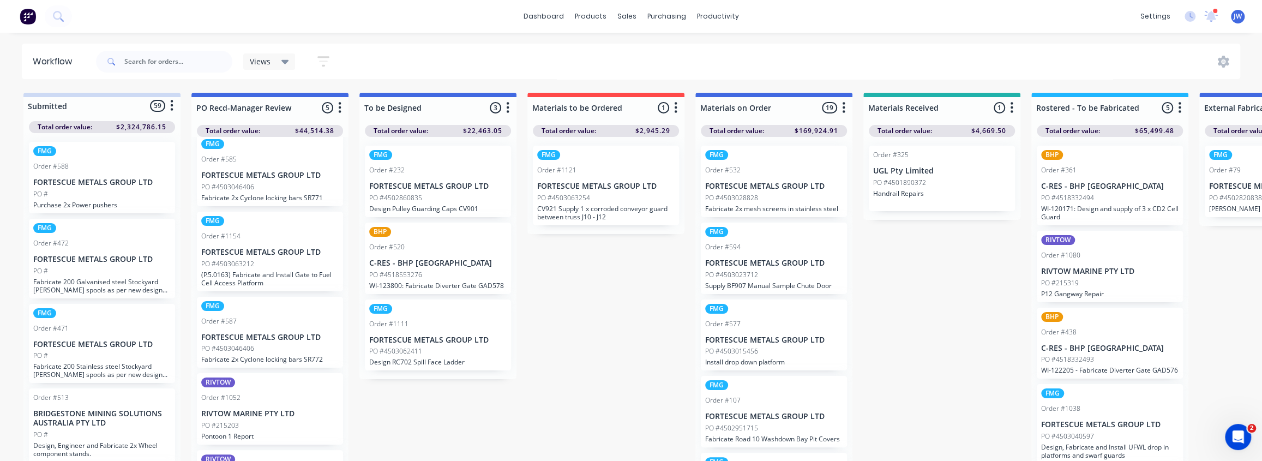
scroll to position [0, 0]
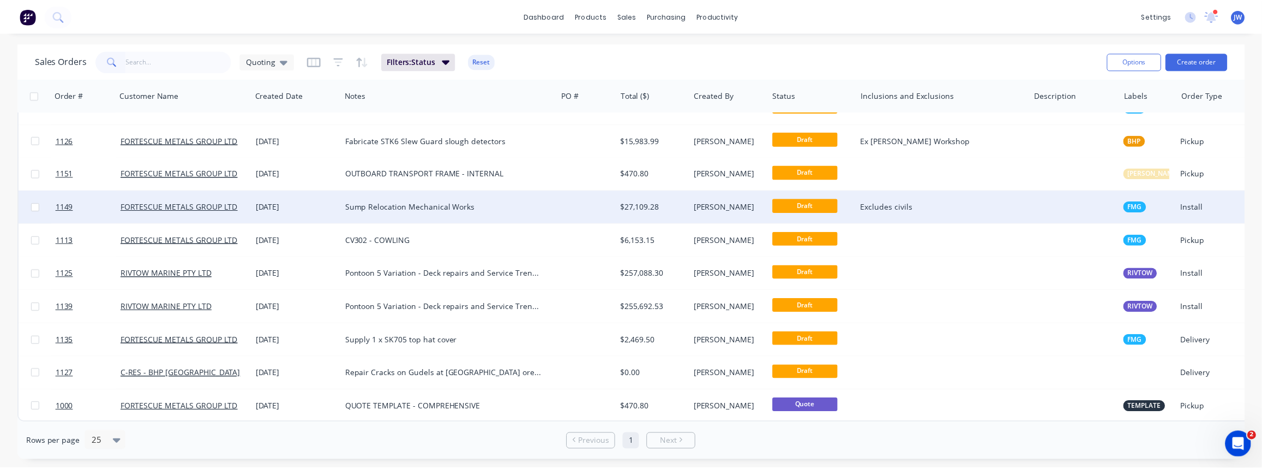
scroll to position [160, 0]
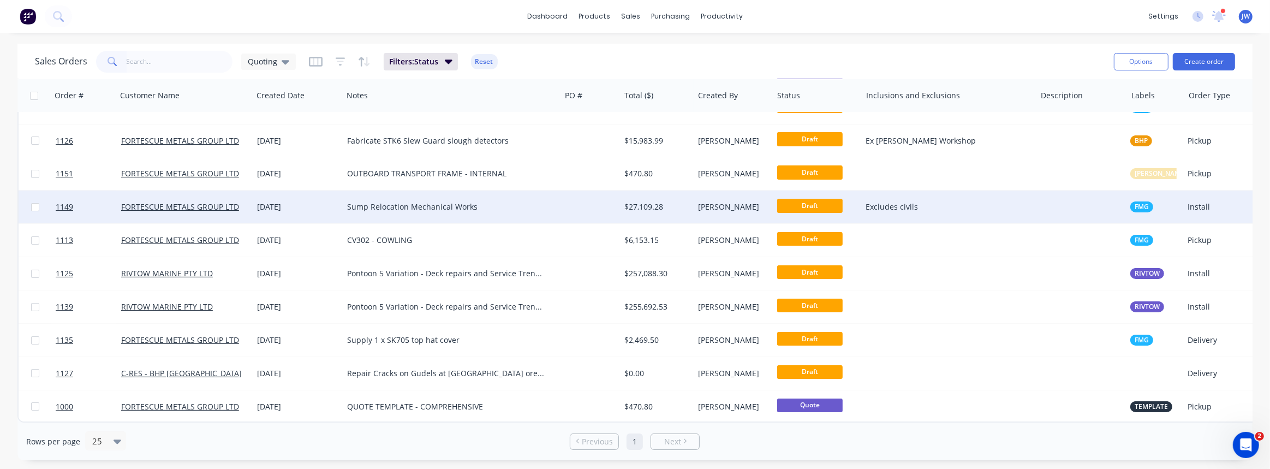
click at [429, 209] on div "Sump Relocation Mechanical Works" at bounding box center [452, 206] width 218 height 33
click at [599, 202] on div at bounding box center [589, 206] width 59 height 33
